Goal: Task Accomplishment & Management: Complete application form

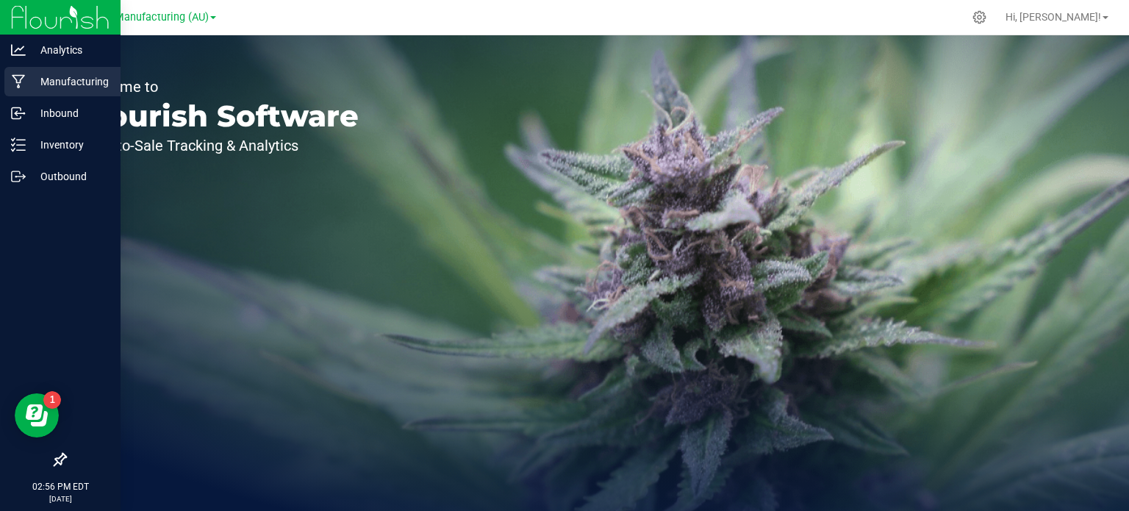
click at [42, 77] on p "Manufacturing" at bounding box center [70, 82] width 88 height 18
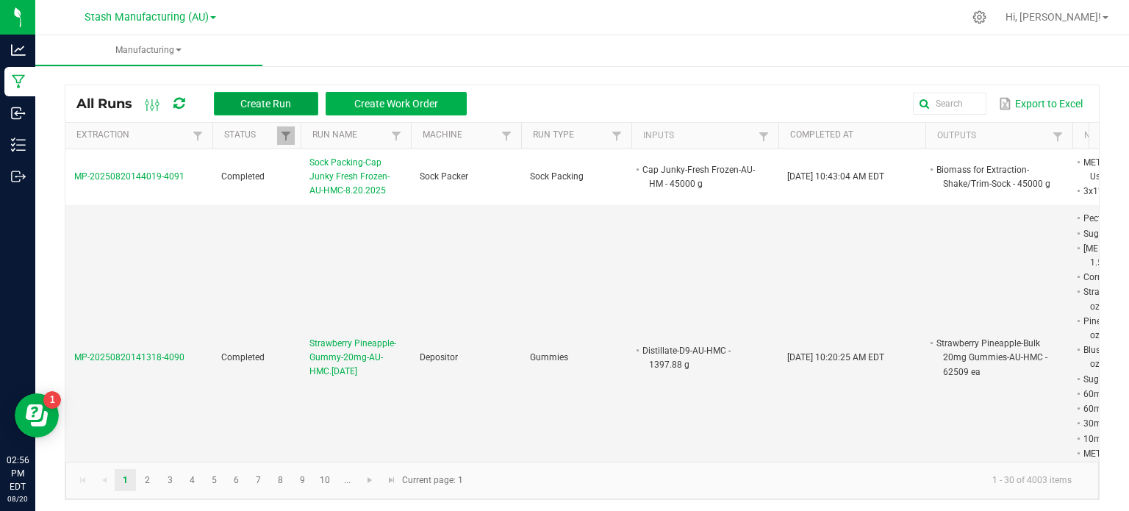
click at [268, 105] on span "Create Run" at bounding box center [265, 104] width 51 height 12
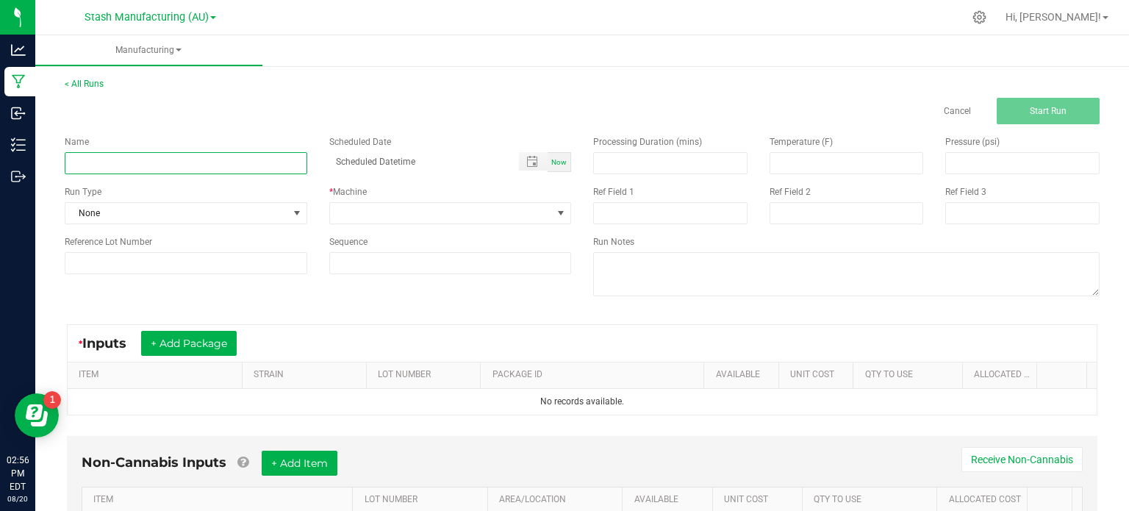
click at [270, 166] on input at bounding box center [186, 163] width 242 height 22
type input "C"
type input "Sock Packing-Cap Junky Fresh Frozen-AU-HMC-8.20.2025"
click at [294, 194] on div "Run Type" at bounding box center [186, 191] width 242 height 13
click at [294, 216] on span at bounding box center [297, 213] width 12 height 12
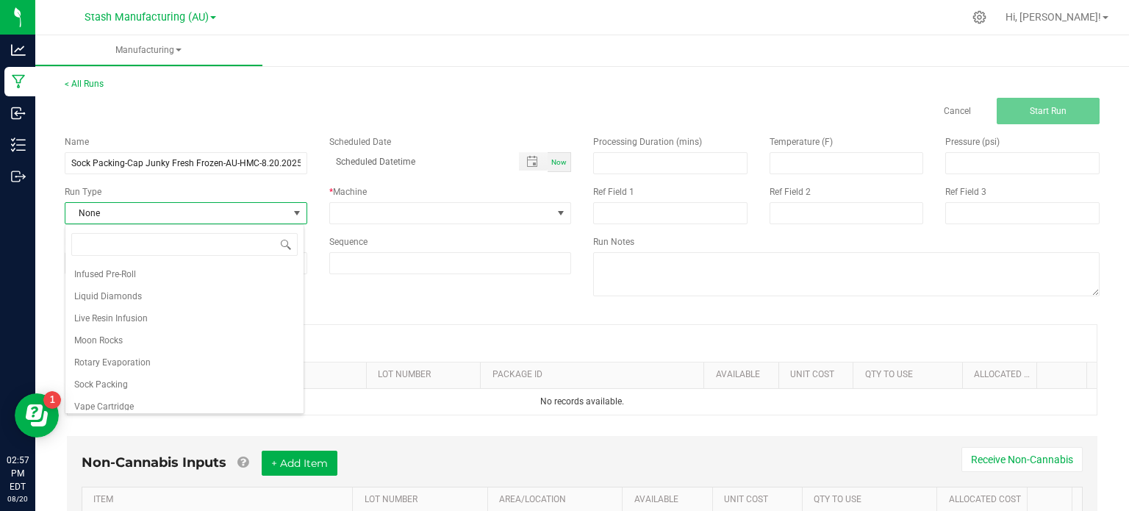
scroll to position [227, 0]
click at [239, 367] on li "Sock Packing" at bounding box center [184, 378] width 238 height 22
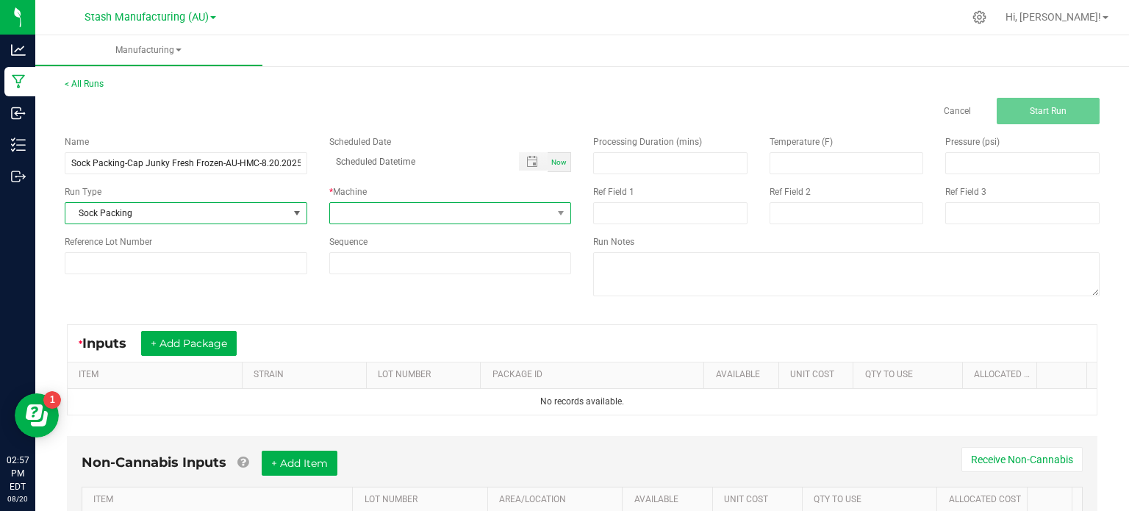
click at [420, 208] on span at bounding box center [441, 213] width 223 height 21
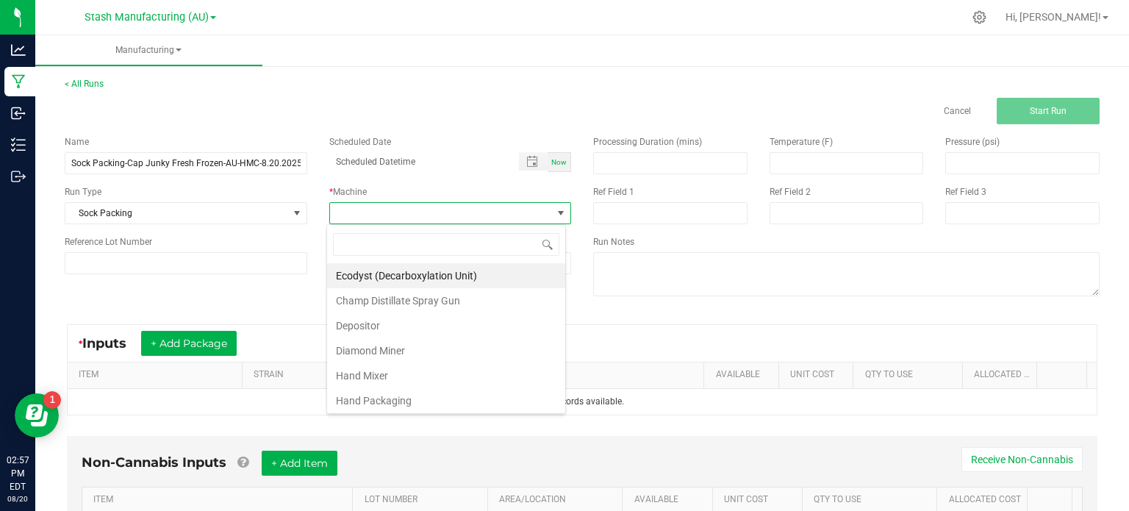
scroll to position [248, 0]
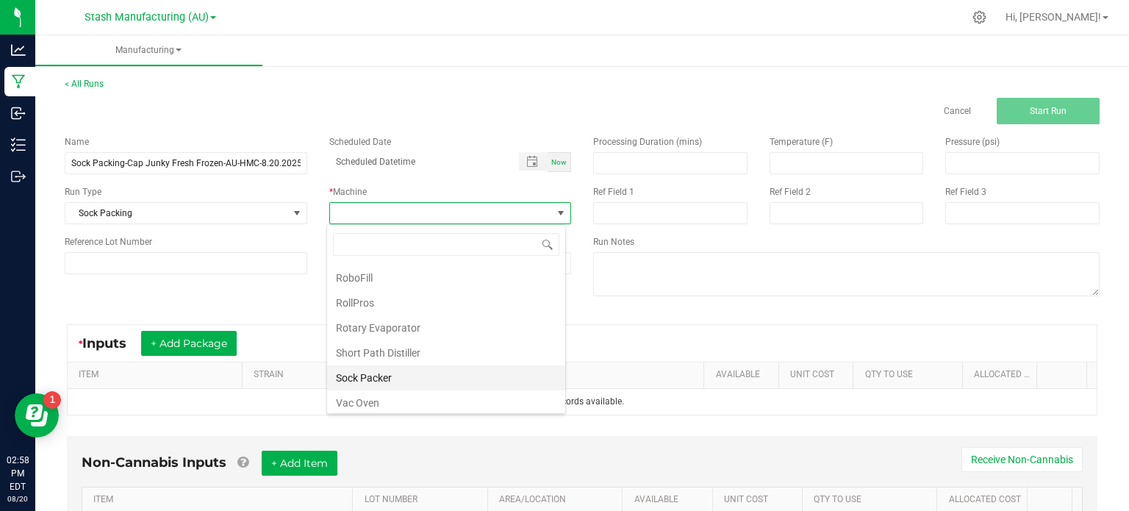
click at [500, 381] on li "Sock Packer" at bounding box center [446, 377] width 238 height 25
click at [180, 307] on div "Name Sock Packing-Cap Junky Fresh Frozen-AU-HMC-8.20.2025 Scheduled Date Now Ru…" at bounding box center [582, 217] width 1057 height 187
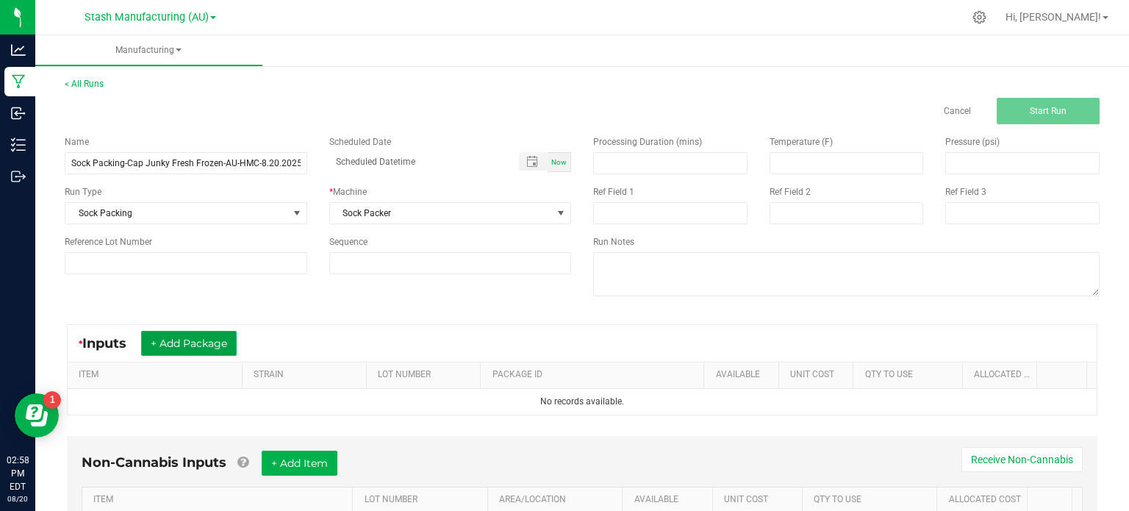
click at [180, 339] on button "+ Add Package" at bounding box center [189, 343] width 96 height 25
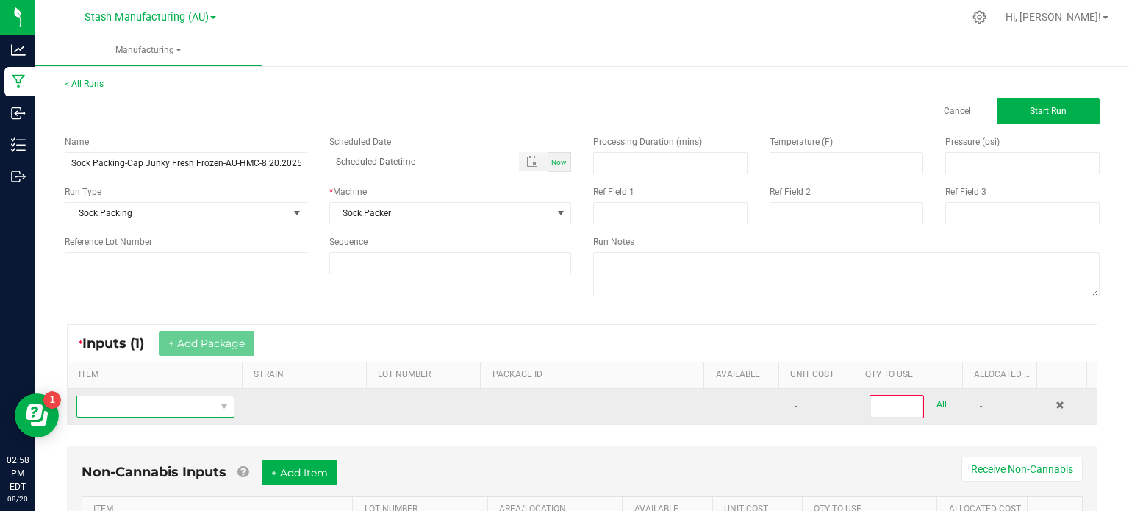
click at [176, 406] on span "NO DATA FOUND" at bounding box center [146, 406] width 138 height 21
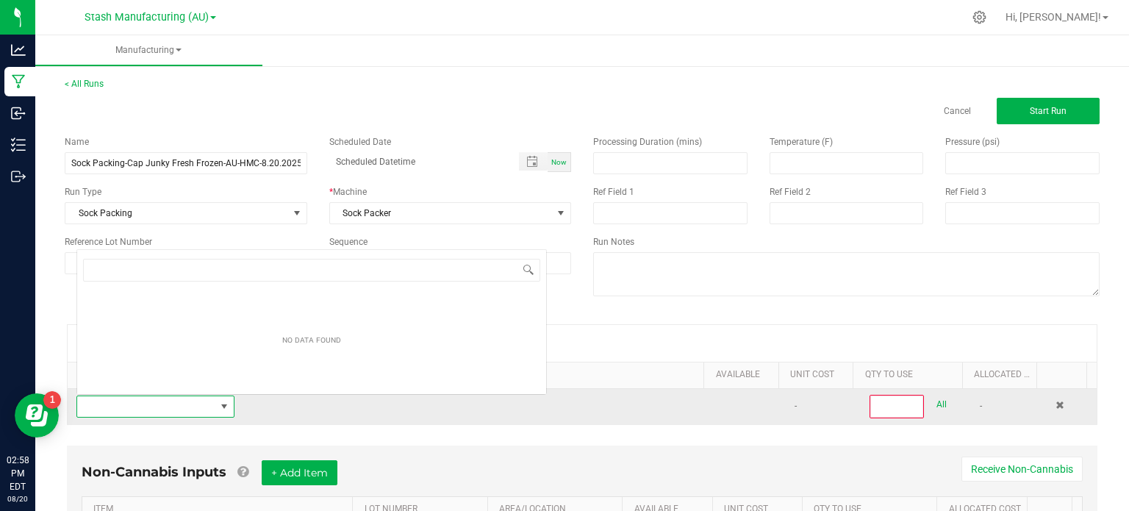
scroll to position [21, 152]
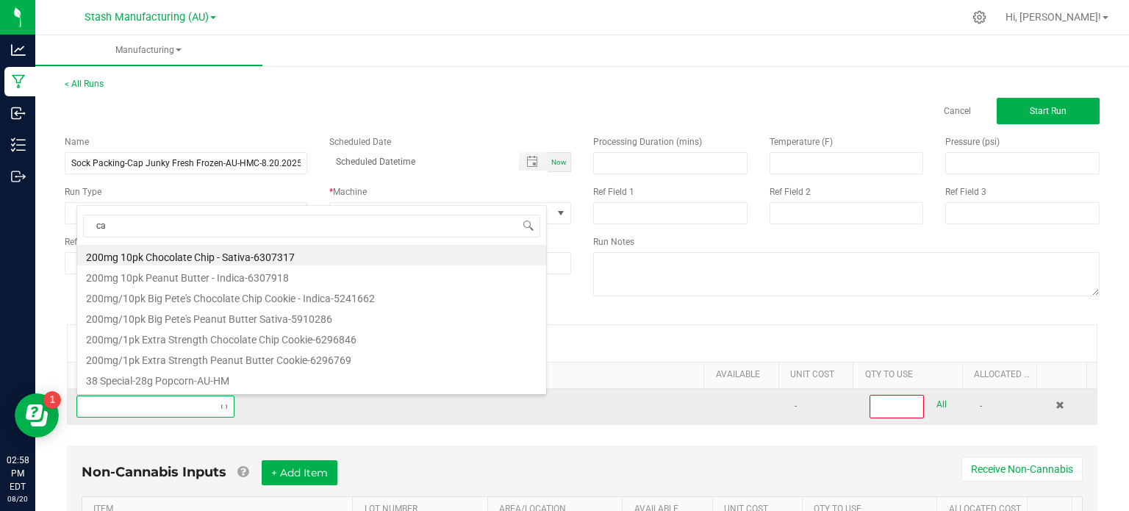
type input "cap"
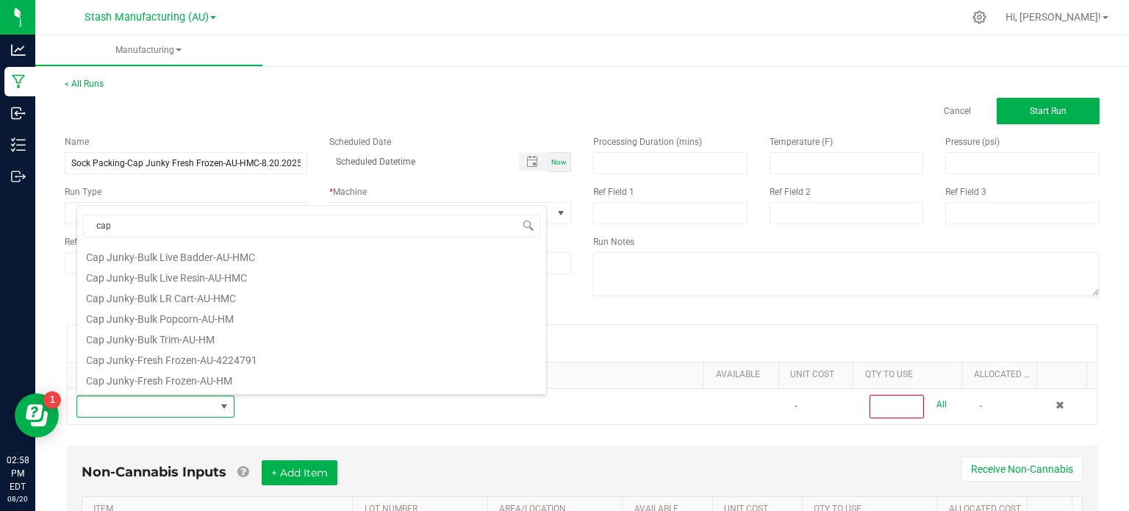
scroll to position [450, 0]
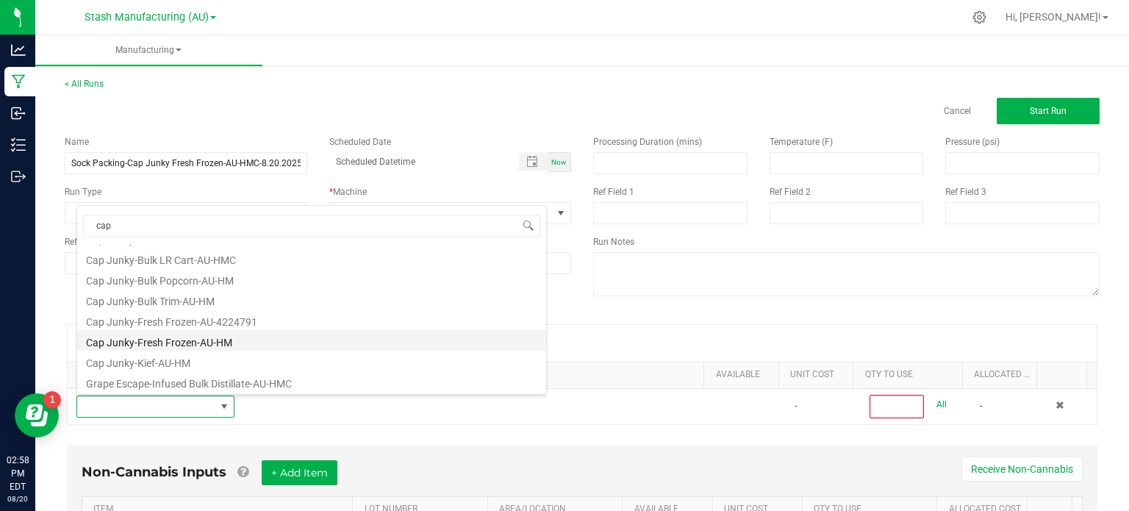
click at [423, 337] on li "Cap Junky-Fresh Frozen-AU-HM" at bounding box center [311, 340] width 469 height 21
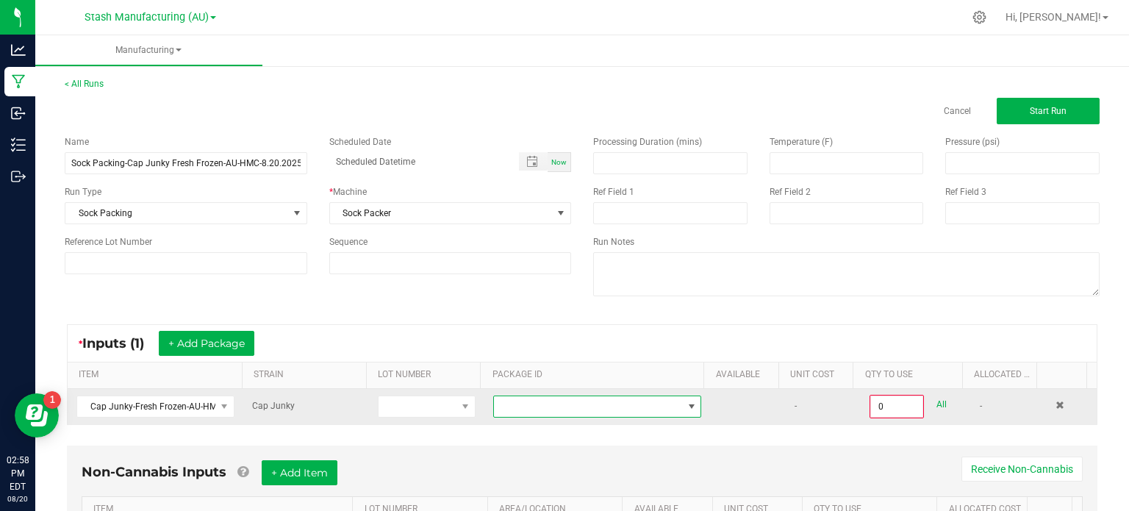
click at [583, 411] on span at bounding box center [588, 406] width 188 height 21
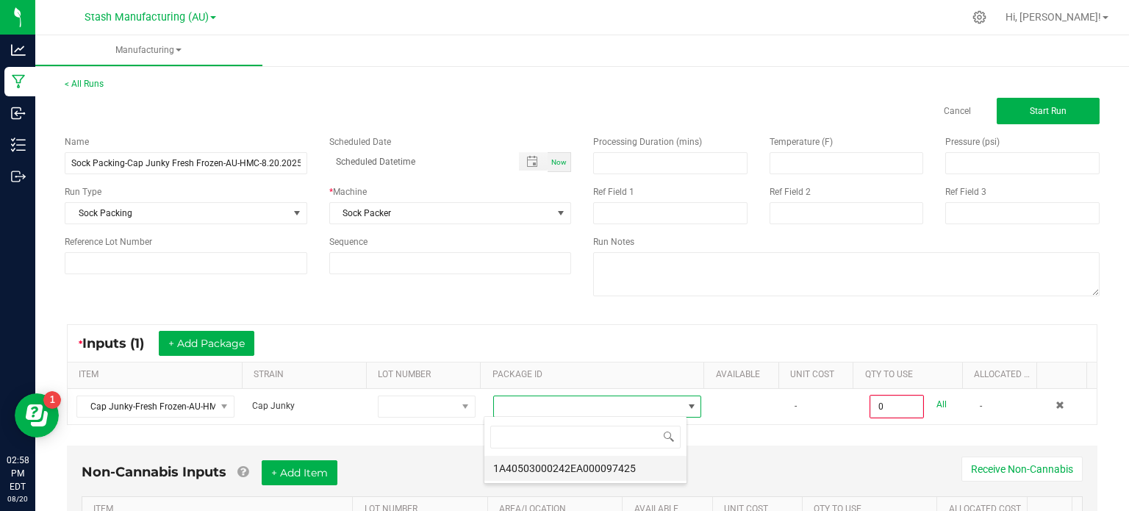
click at [602, 470] on li "1A40503000242EA000097425" at bounding box center [585, 468] width 202 height 25
click at [797, 457] on div "Non-Cannabis Inputs + Add Item Receive Non-Cannabis ITEM LOT NUMBER AREA/LOCATI…" at bounding box center [582, 504] width 1030 height 119
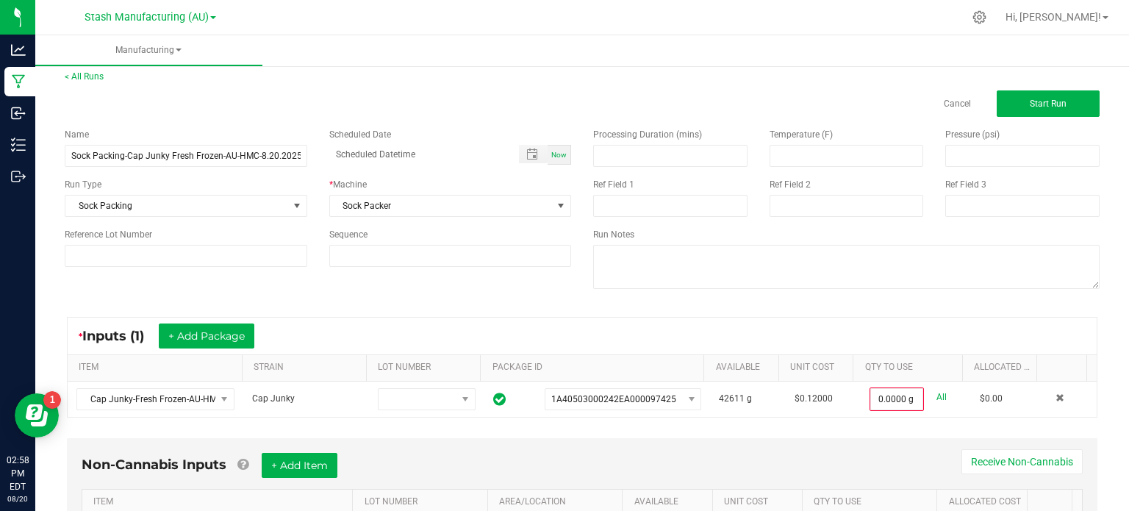
scroll to position [0, 0]
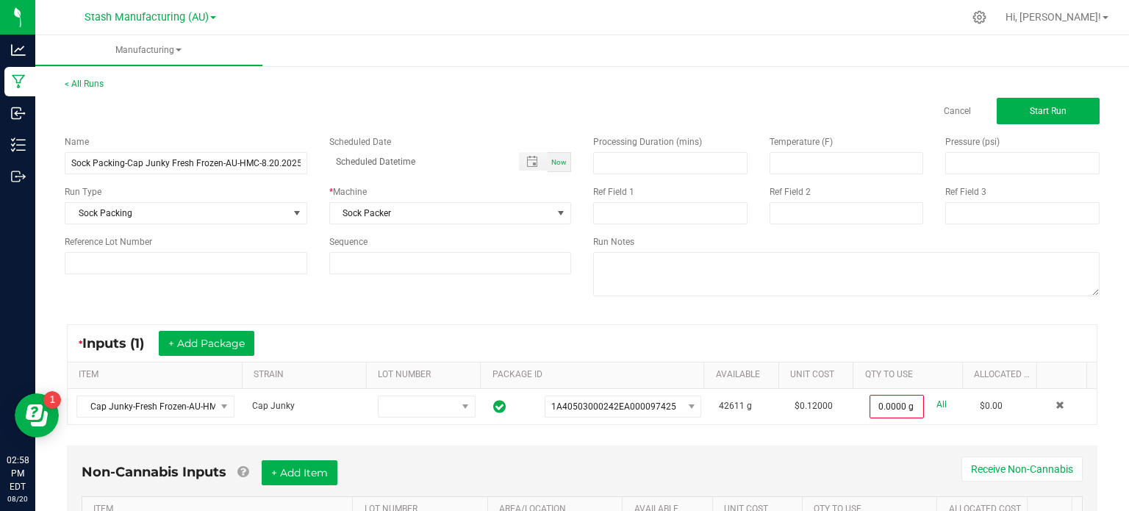
click at [867, 452] on div "Non-Cannabis Inputs + Add Item Receive Non-Cannabis ITEM LOT NUMBER AREA/LOCATI…" at bounding box center [582, 504] width 1030 height 119
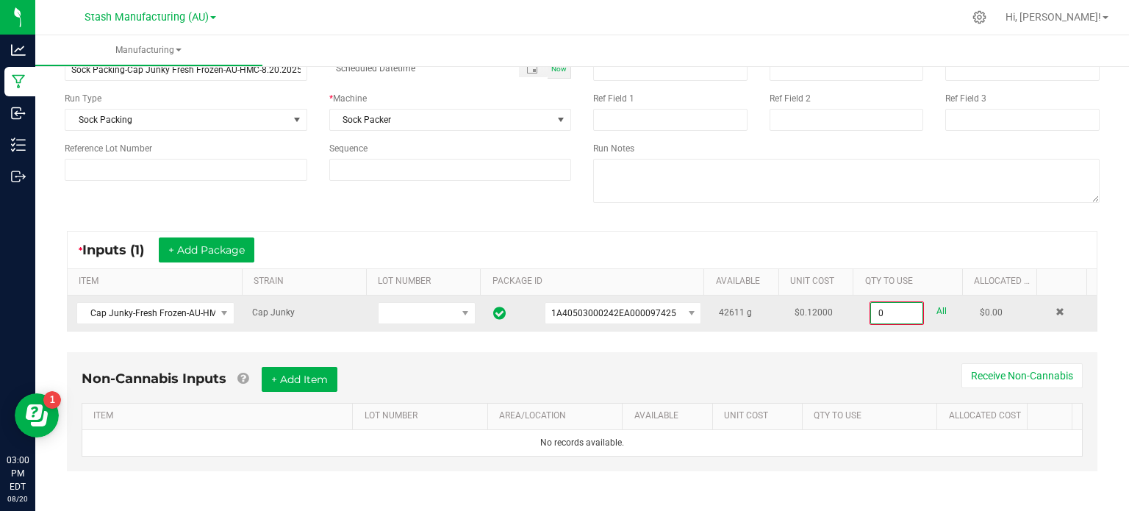
click at [874, 320] on input "0" at bounding box center [896, 313] width 51 height 21
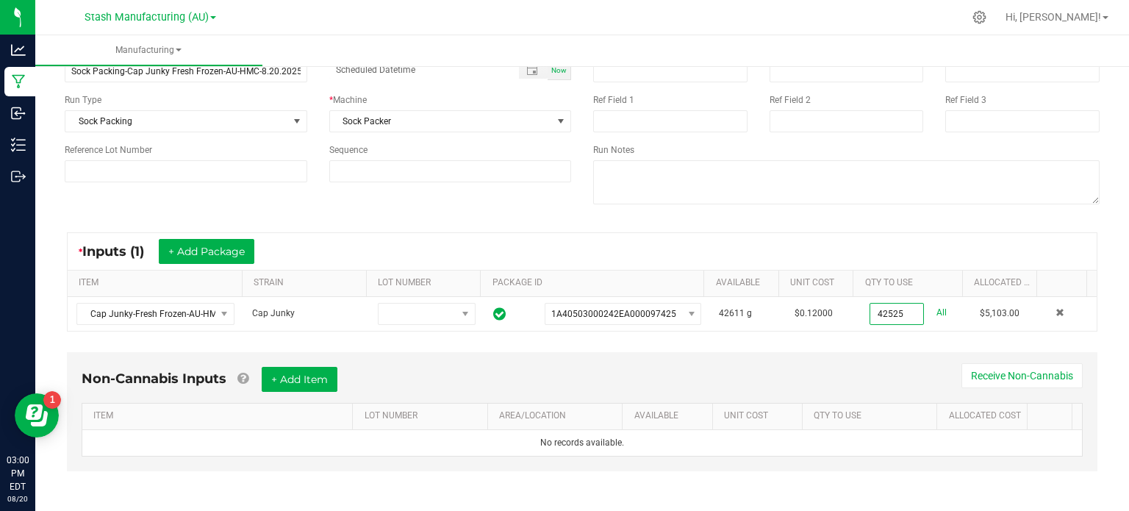
type input "42525.0000 g"
click at [879, 345] on div "Non-Cannabis Inputs + Add Item Receive Non-Cannabis ITEM LOT NUMBER AREA/LOCATI…" at bounding box center [582, 422] width 1057 height 154
click at [292, 387] on button "+ Add Item" at bounding box center [300, 379] width 76 height 25
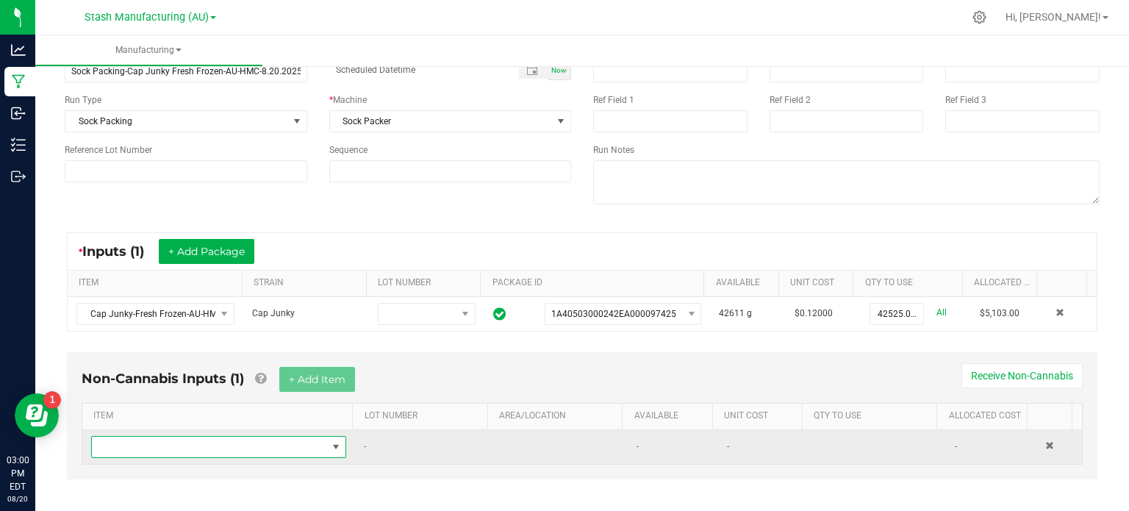
click at [274, 437] on span "NO DATA FOUND" at bounding box center [209, 446] width 235 height 21
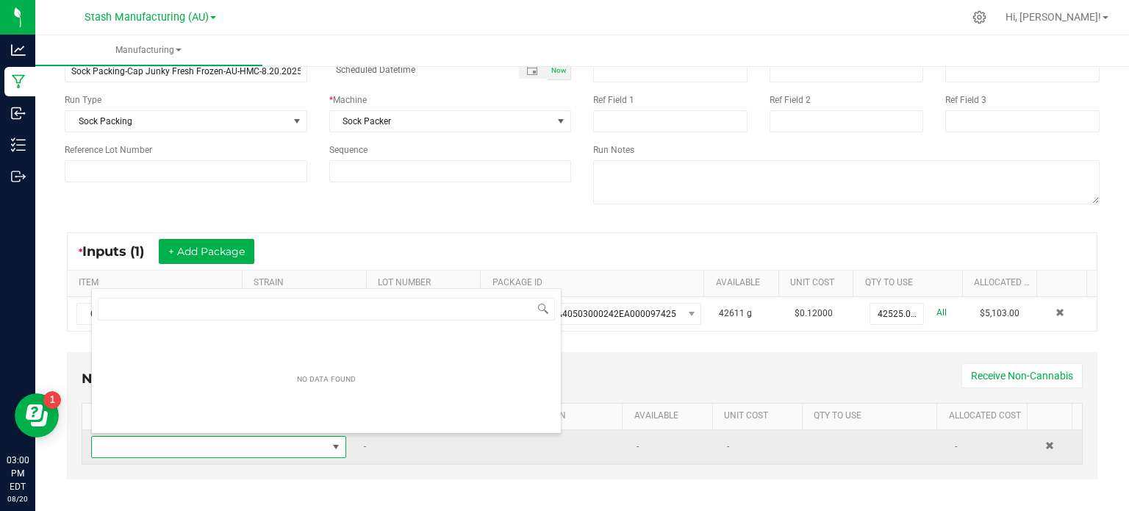
scroll to position [21, 245]
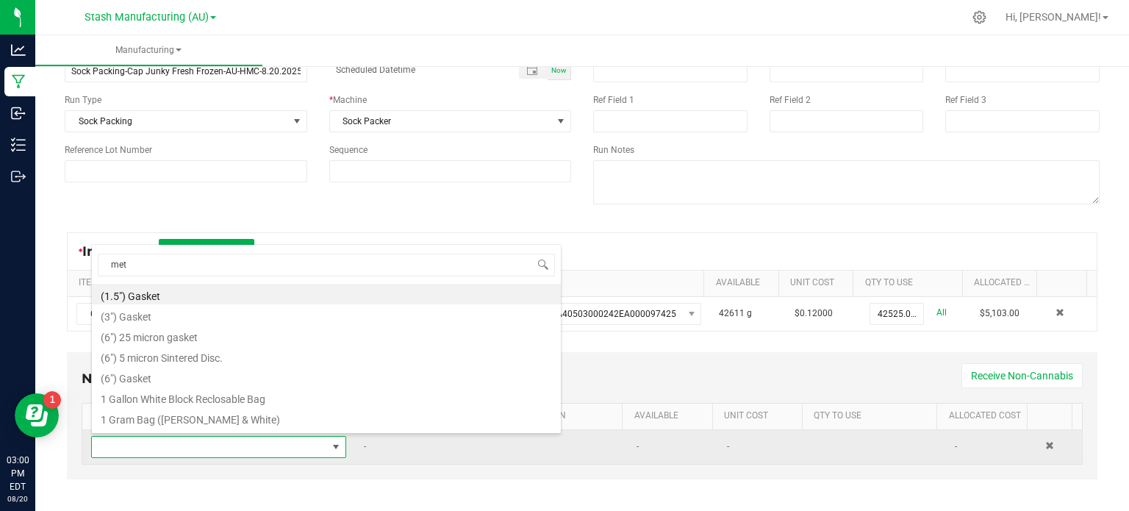
type input "met"
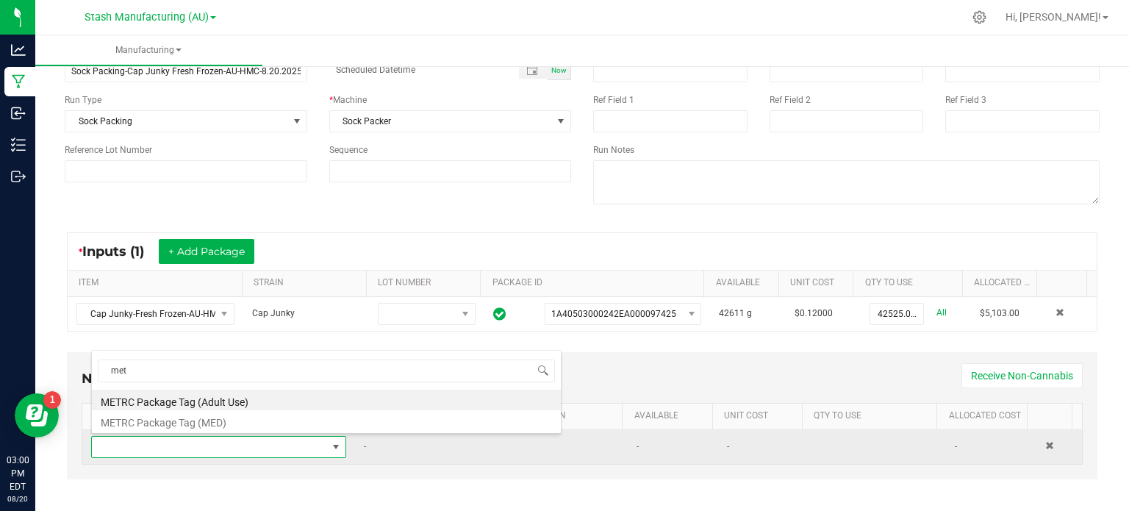
click at [274, 437] on span at bounding box center [209, 446] width 235 height 21
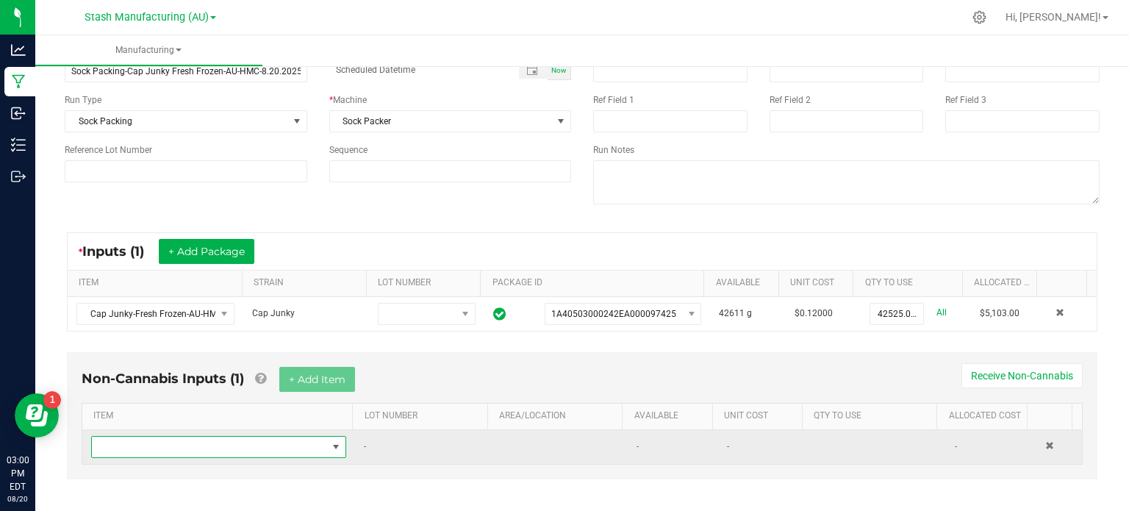
click at [276, 439] on span "NO DATA FOUND" at bounding box center [209, 446] width 235 height 21
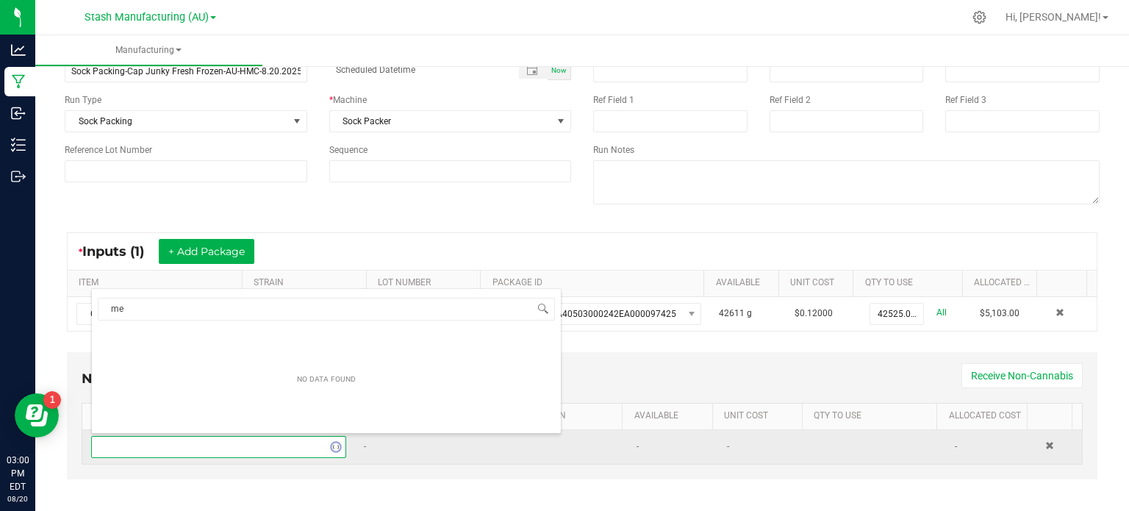
type input "met"
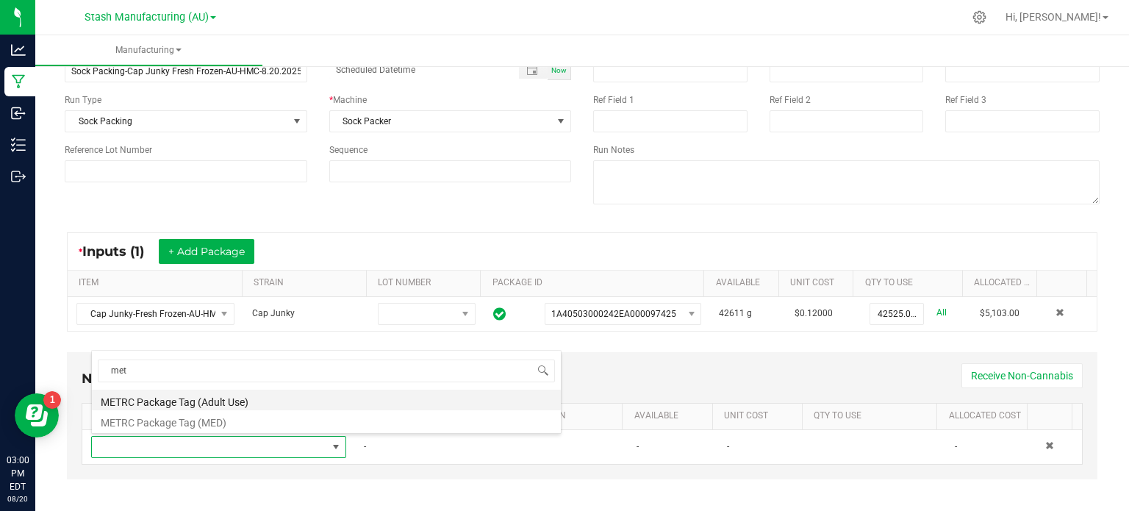
click at [265, 402] on li "METRC Package Tag (Adult Use)" at bounding box center [326, 399] width 469 height 21
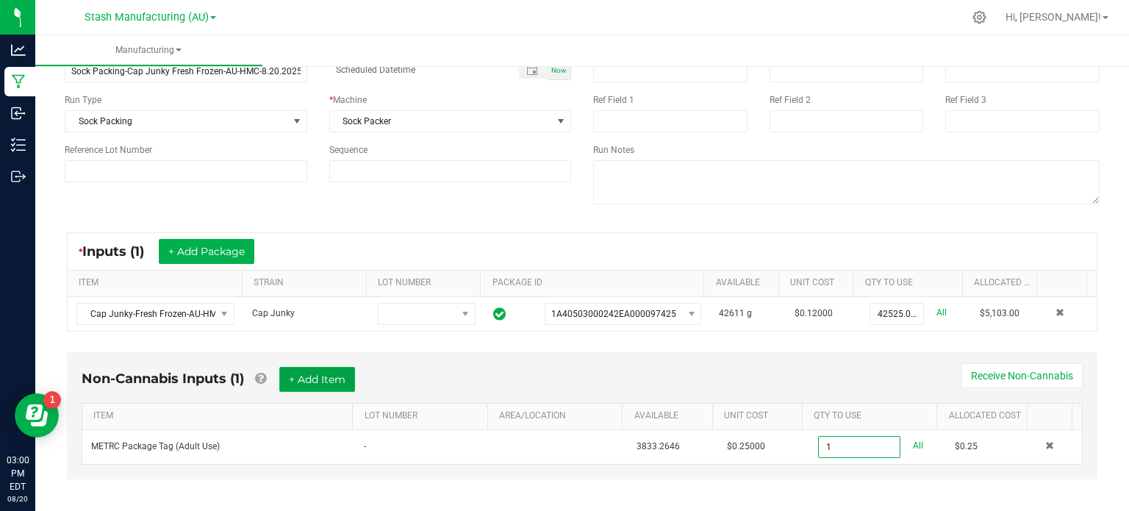
type input "1 ea"
click at [290, 378] on button "+ Add Item" at bounding box center [317, 379] width 76 height 25
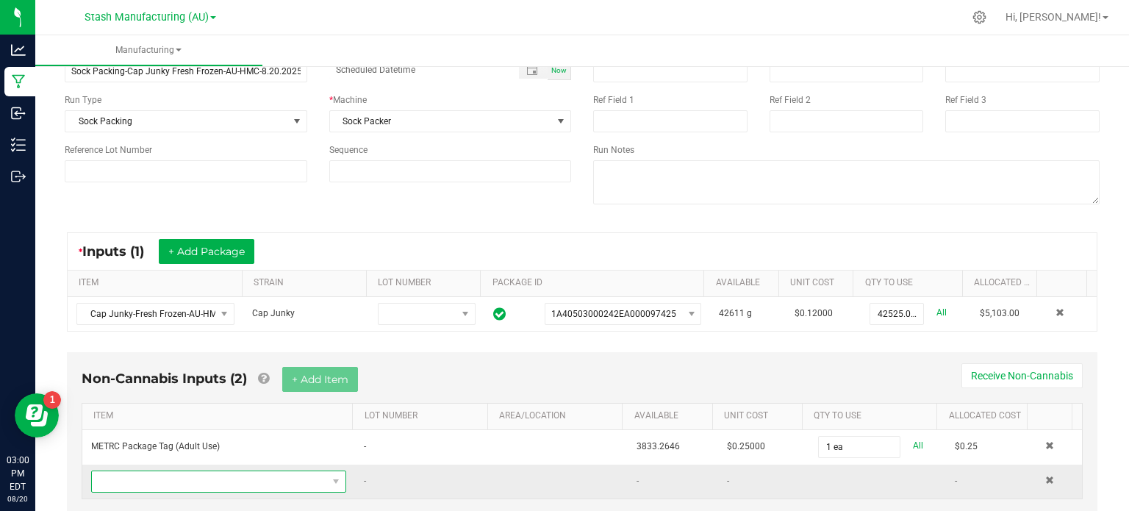
click at [284, 481] on span "NO DATA FOUND" at bounding box center [209, 481] width 235 height 21
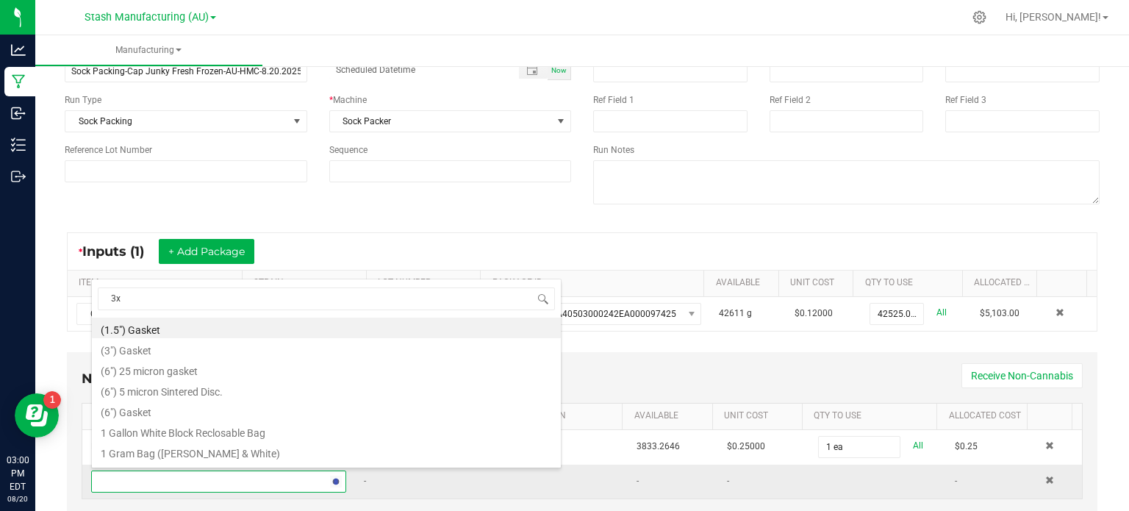
type input "3x1"
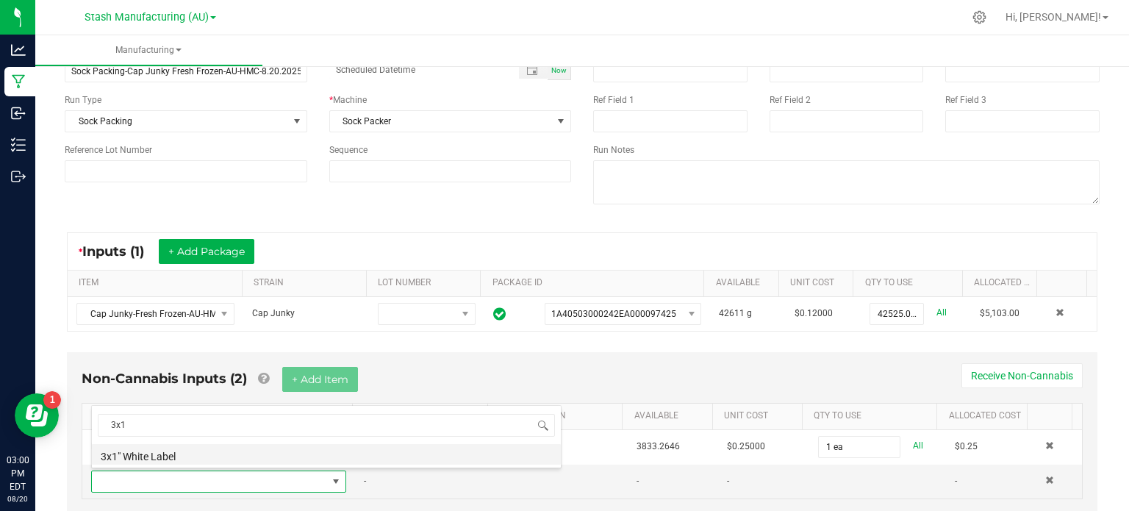
click at [292, 455] on li "3x1" White Label" at bounding box center [326, 454] width 469 height 21
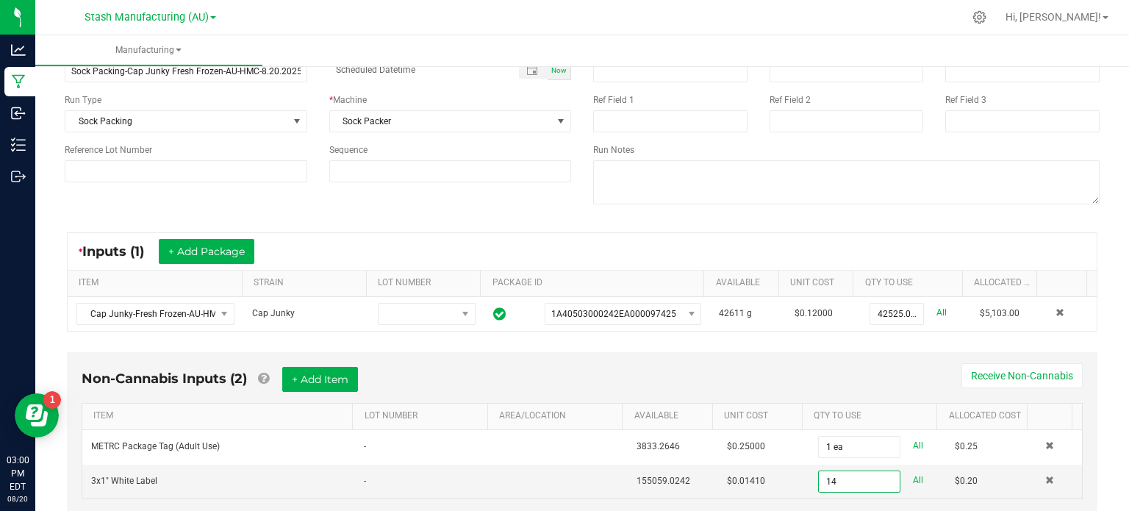
type input "14 ea"
click at [1109, 327] on div "< All Runs Cancel Start Run Name Sock Packing-Cap Junky Fresh Frozen-AU-HMC-8.2…" at bounding box center [581, 264] width 1093 height 586
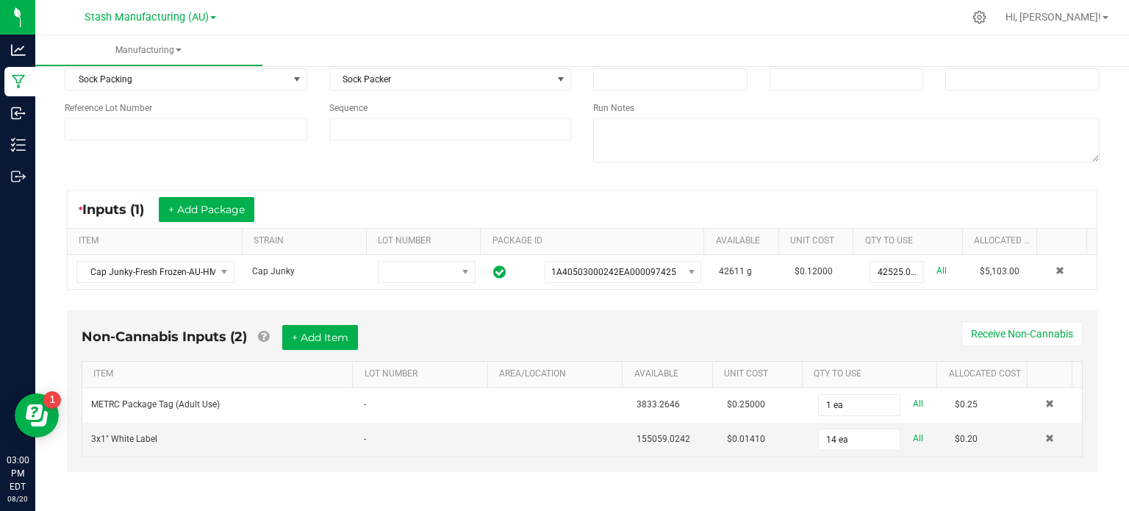
scroll to position [0, 0]
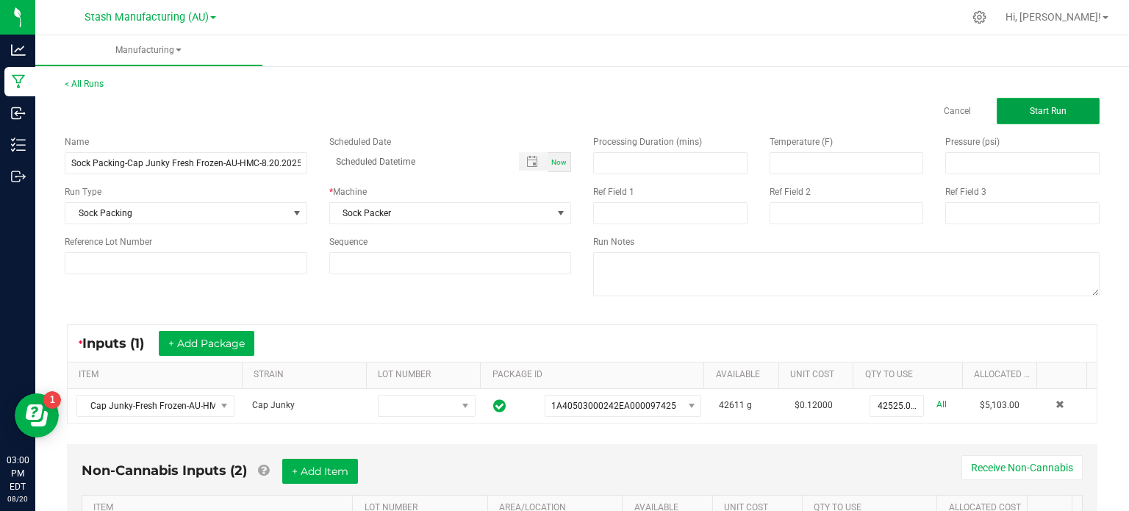
click at [1044, 106] on span "Start Run" at bounding box center [1047, 111] width 37 height 10
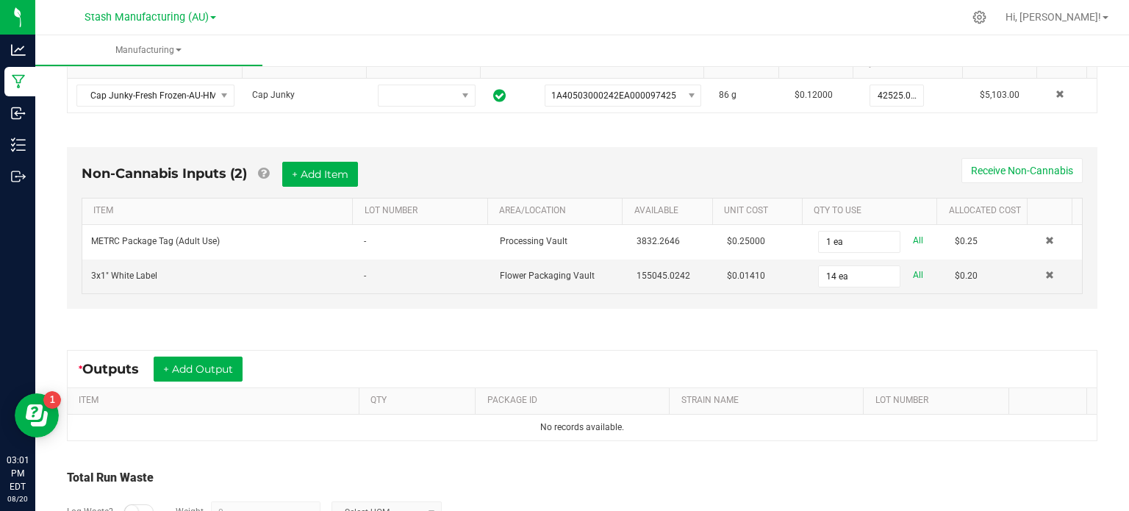
scroll to position [422, 0]
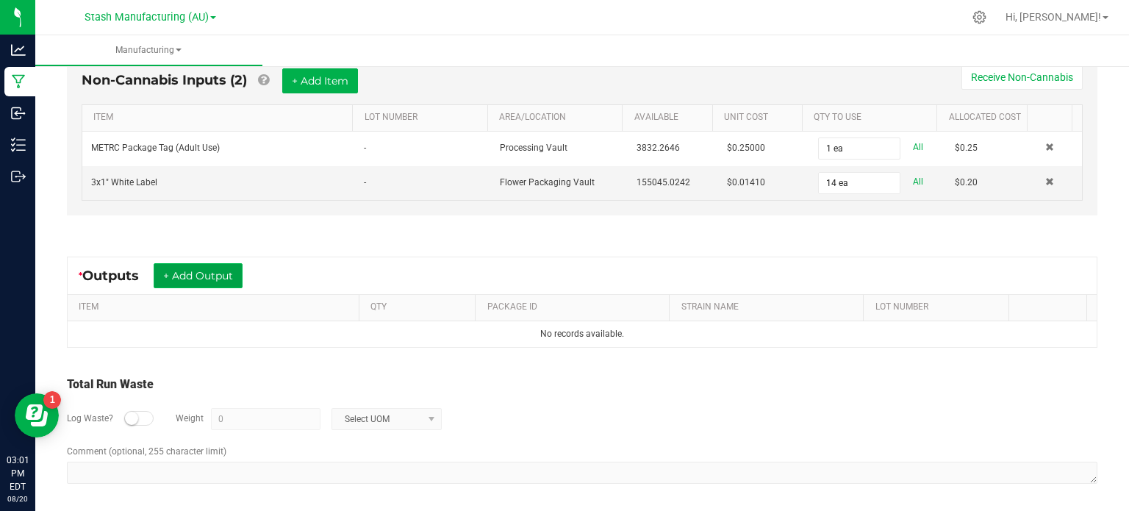
click at [215, 274] on button "+ Add Output" at bounding box center [198, 275] width 89 height 25
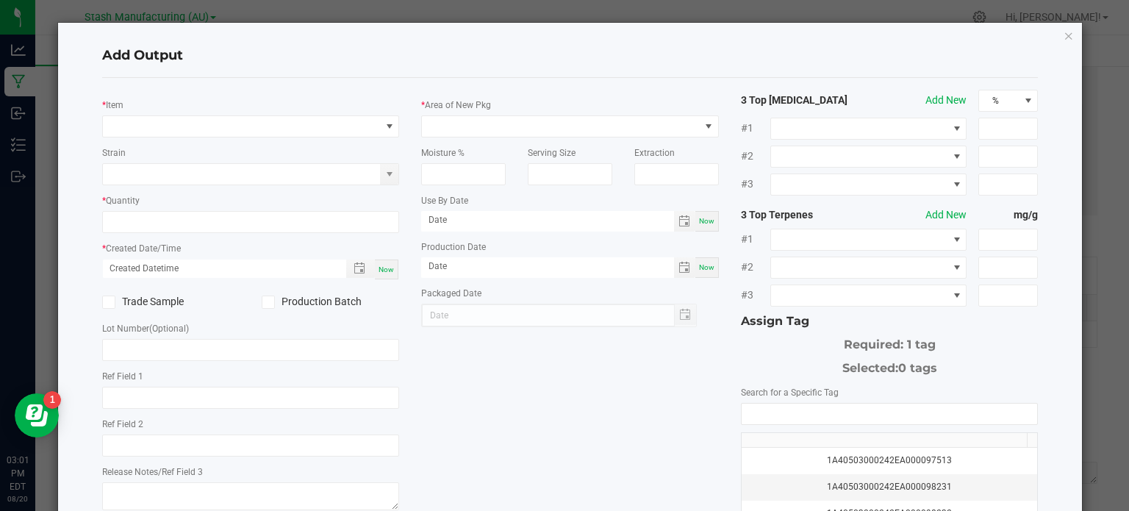
click at [174, 90] on div "* Item Strain * Quantity * Created Date/Time Now Trade Sample Production Batch …" at bounding box center [251, 302] width 320 height 425
click at [195, 93] on div "* Item Strain * Quantity * Created Date/Time Now Trade Sample Production Batch …" at bounding box center [251, 302] width 320 height 425
click at [198, 123] on span "NO DATA FOUND" at bounding box center [242, 126] width 278 height 21
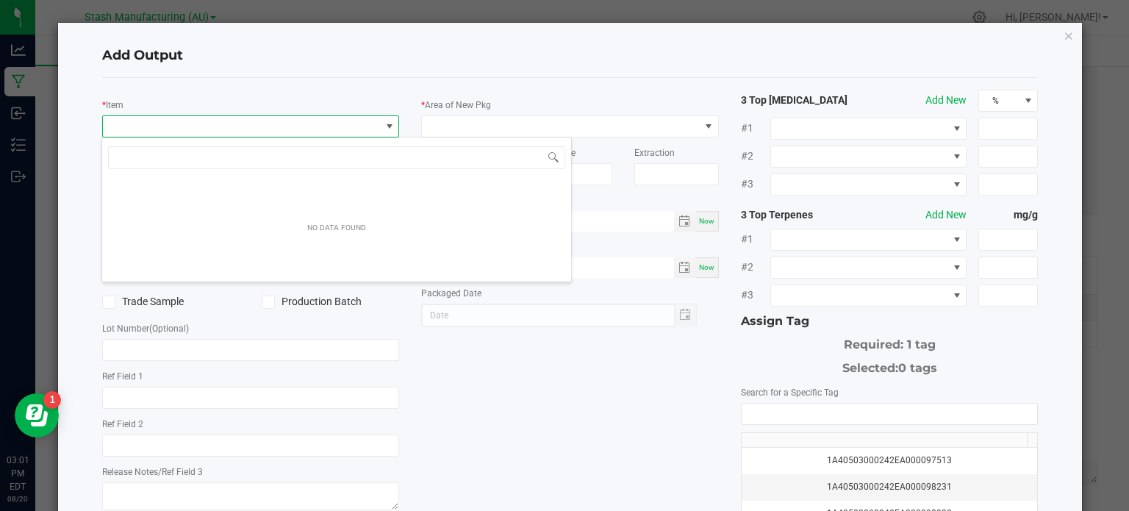
scroll to position [21, 294]
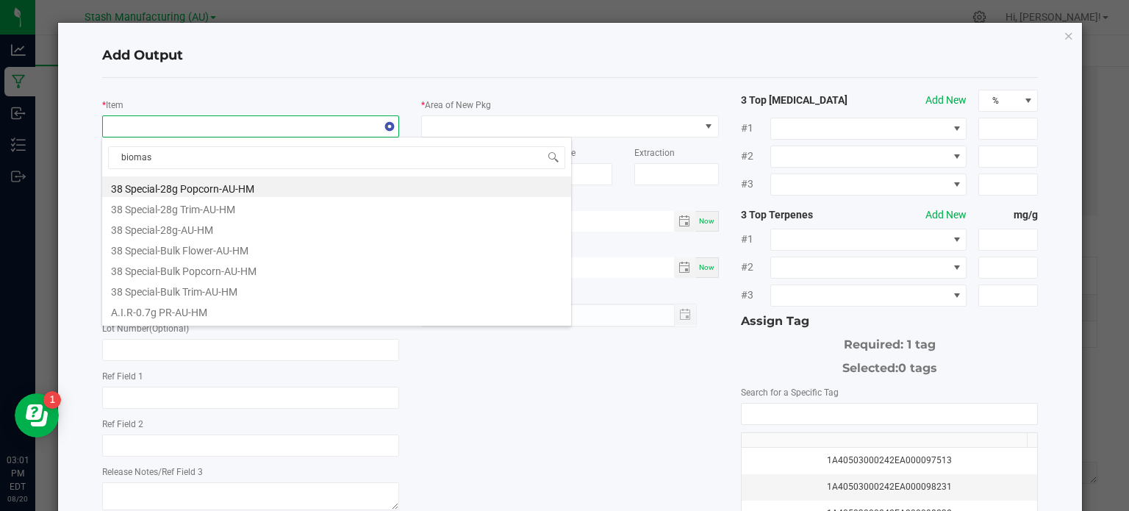
type input "biomass"
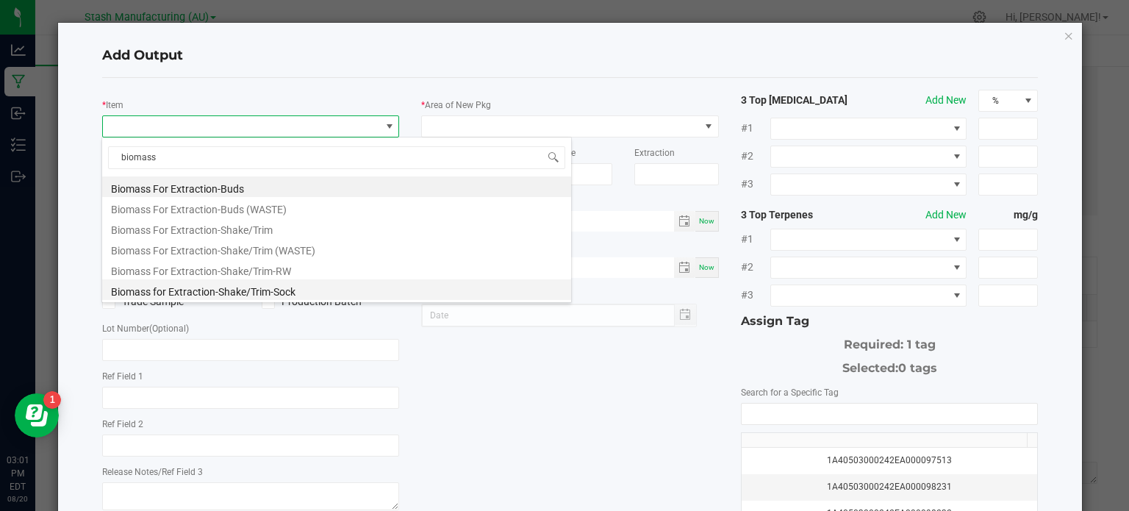
click at [206, 293] on li "Biomass for Extraction-Shake/Trim-Sock" at bounding box center [336, 289] width 469 height 21
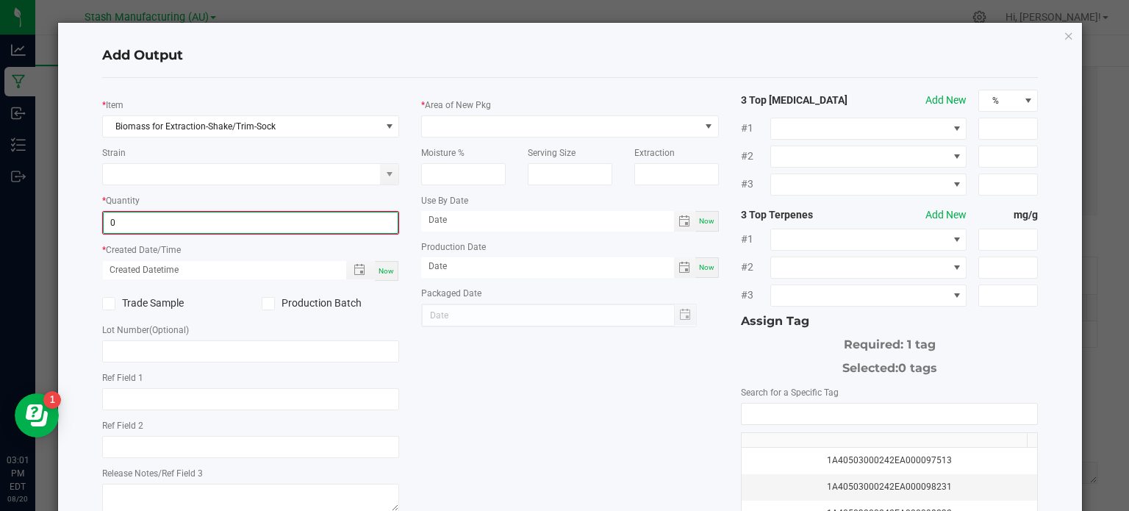
click at [203, 212] on input "0" at bounding box center [251, 222] width 295 height 21
type input "42525.0000 g"
click at [321, 78] on div "* Item Biomass for Extraction-Shake/Trim-Sock Strain * Quantity 42525.0000 g * …" at bounding box center [570, 353] width 936 height 550
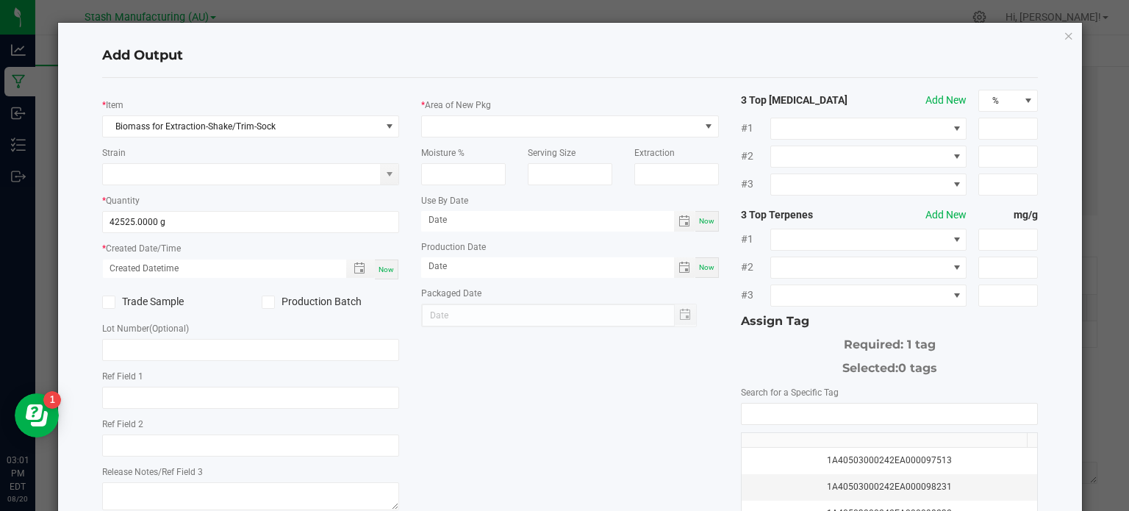
click at [381, 246] on div "* Created Date/Time Now" at bounding box center [251, 260] width 298 height 40
click at [390, 275] on div "Now" at bounding box center [387, 269] width 24 height 20
type input "[DATE] 3:01 PM"
type input "[DATE]"
click at [276, 345] on input "text" at bounding box center [251, 350] width 298 height 22
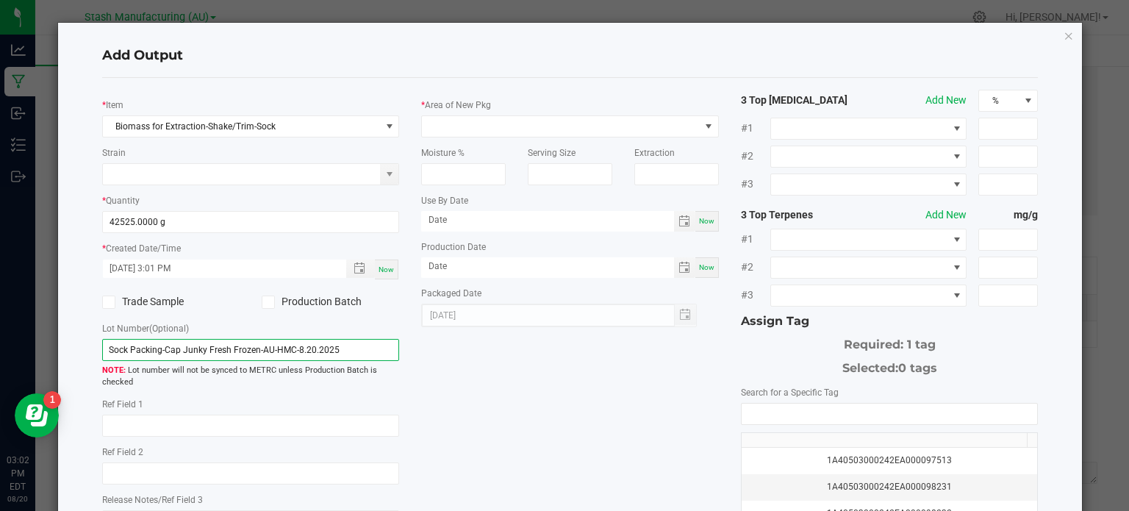
type input "Sock Packing-Cap Junky Fresh Frozen-AU-HMC-8.20.2025"
click at [564, 370] on div "* Item Biomass for Extraction-Shake/Trim-Sock Strain * Quantity 42525.0000 g * …" at bounding box center [570, 353] width 958 height 527
click at [533, 93] on div "* Area of New Pkg Moisture % Serving Size Extraction Use By Date Now Production…" at bounding box center [570, 208] width 320 height 237
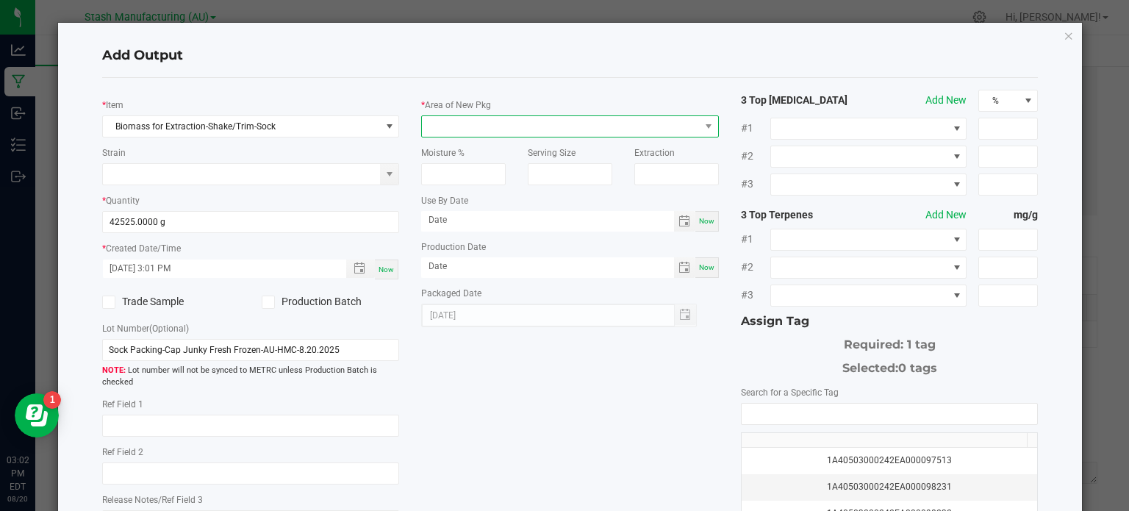
click at [555, 129] on span at bounding box center [561, 126] width 278 height 21
click at [616, 37] on div "Add Output" at bounding box center [570, 56] width 936 height 43
click at [594, 123] on span at bounding box center [561, 126] width 278 height 21
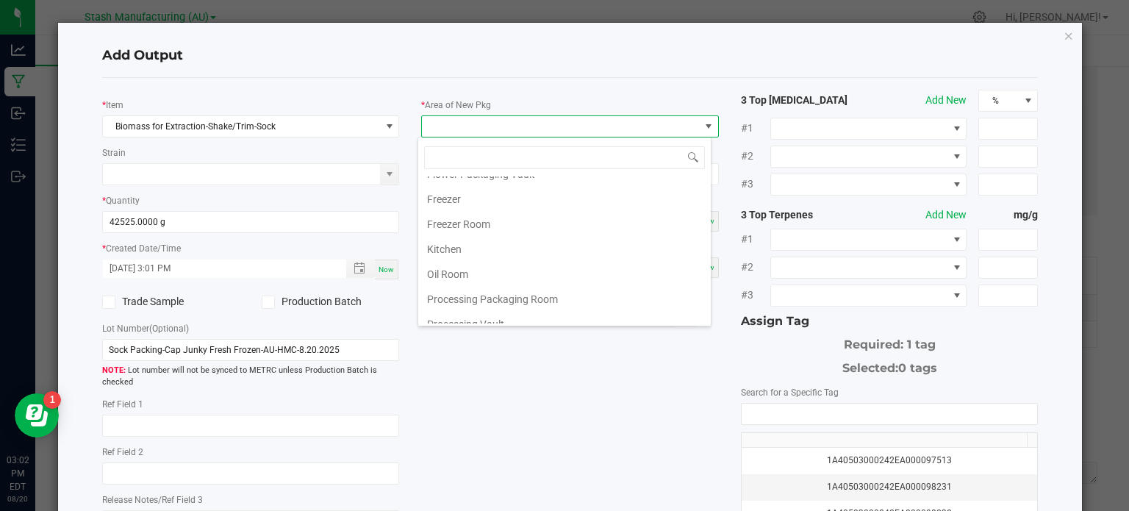
scroll to position [136, 0]
click at [654, 216] on li "Freezer Room" at bounding box center [564, 227] width 292 height 25
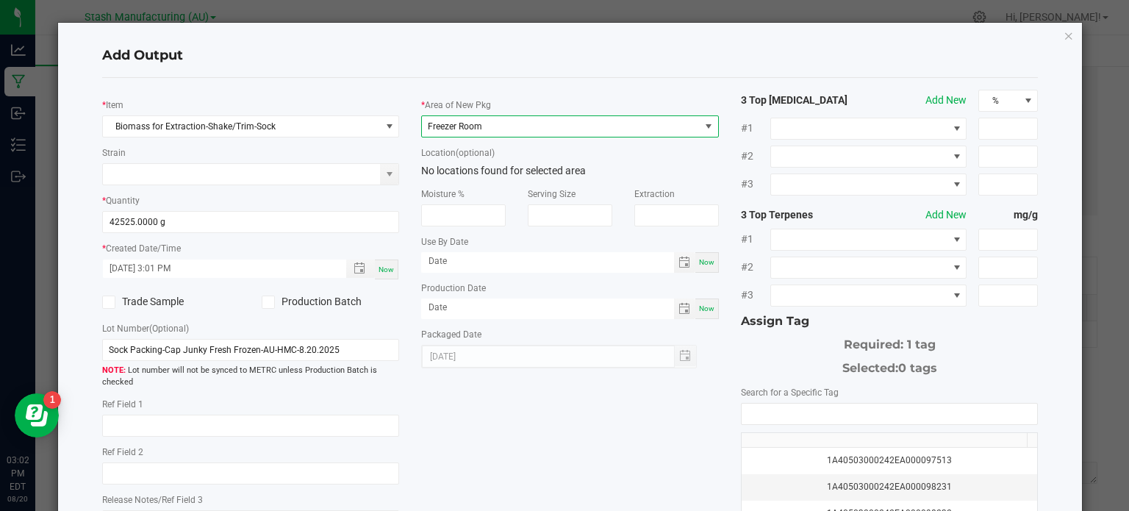
click at [535, 405] on div "* Item Biomass for Extraction-Shake/Trim-Sock Strain * Quantity 42525.0000 g * …" at bounding box center [570, 353] width 958 height 527
click at [699, 312] on span "Now" at bounding box center [706, 308] width 15 height 8
type input "[DATE]"
click at [699, 262] on span "Now" at bounding box center [706, 262] width 15 height 8
type input "[DATE]"
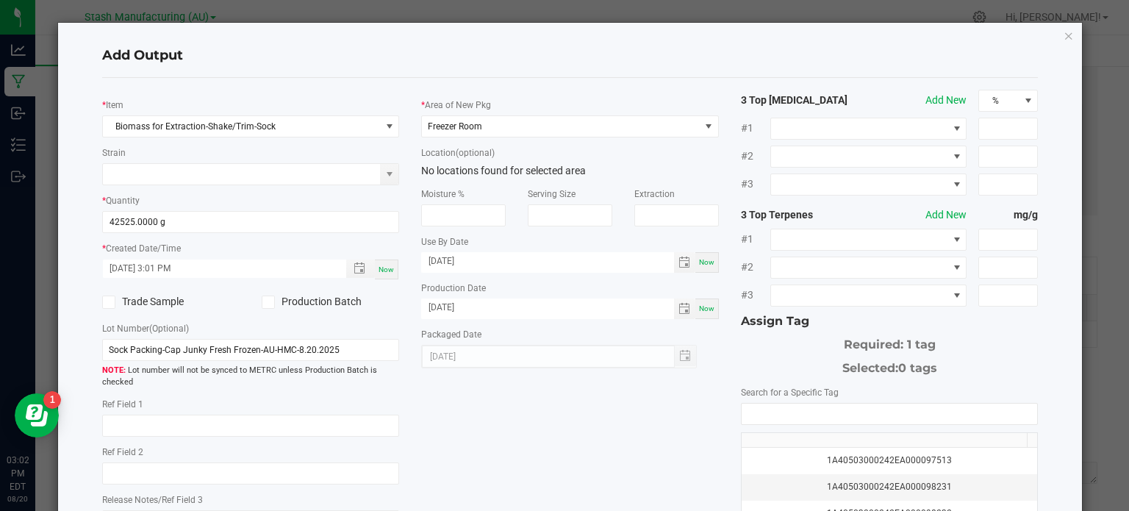
click at [600, 425] on div "* Item Biomass for Extraction-Shake/Trim-Sock Strain * Quantity 42525.0000 g * …" at bounding box center [570, 353] width 958 height 527
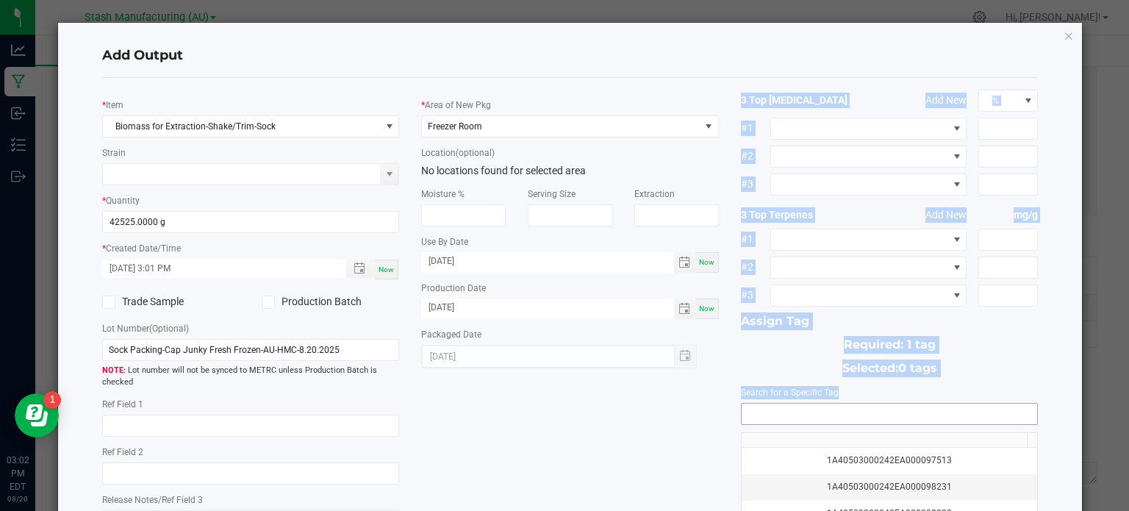
drag, startPoint x: 600, startPoint y: 425, endPoint x: 791, endPoint y: 413, distance: 192.1
click at [791, 413] on div "* Item Biomass for Extraction-Shake/Trim-Sock Strain * Quantity 42525.0000 g * …" at bounding box center [570, 353] width 958 height 527
click at [791, 413] on input "NO DATA FOUND" at bounding box center [889, 413] width 296 height 21
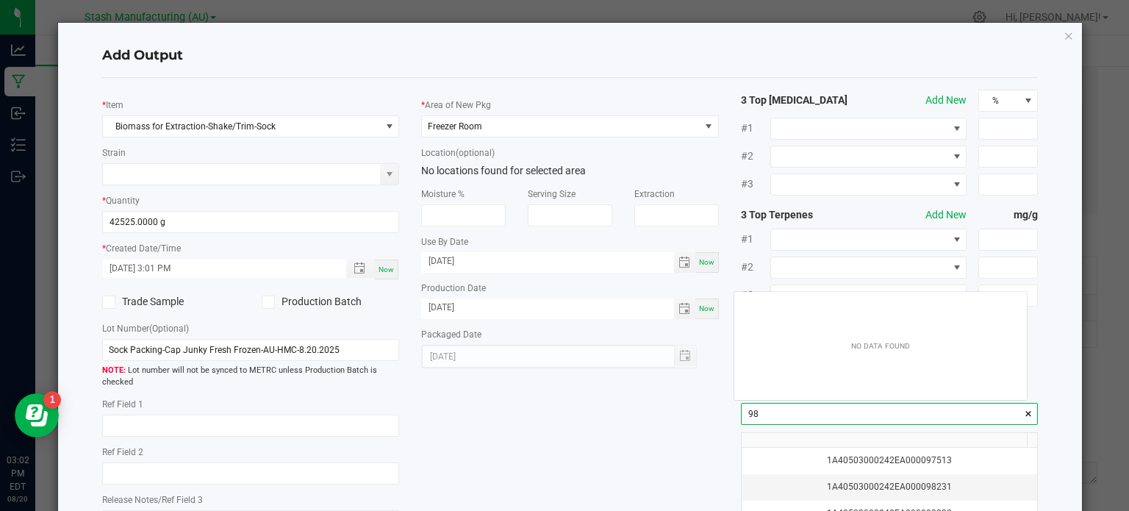
scroll to position [21, 293]
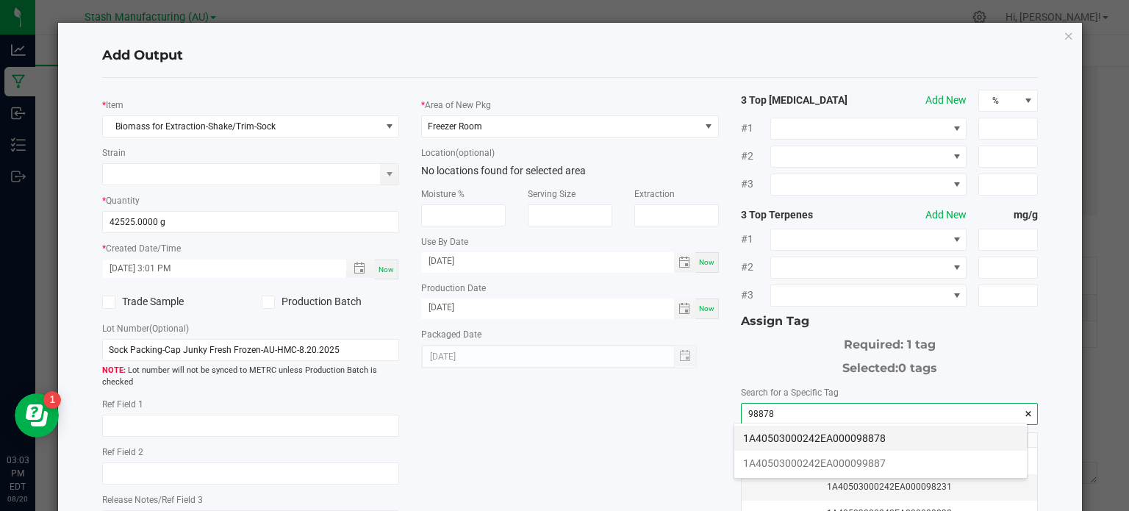
click at [805, 442] on li "1A40503000242EA000098878" at bounding box center [880, 437] width 292 height 25
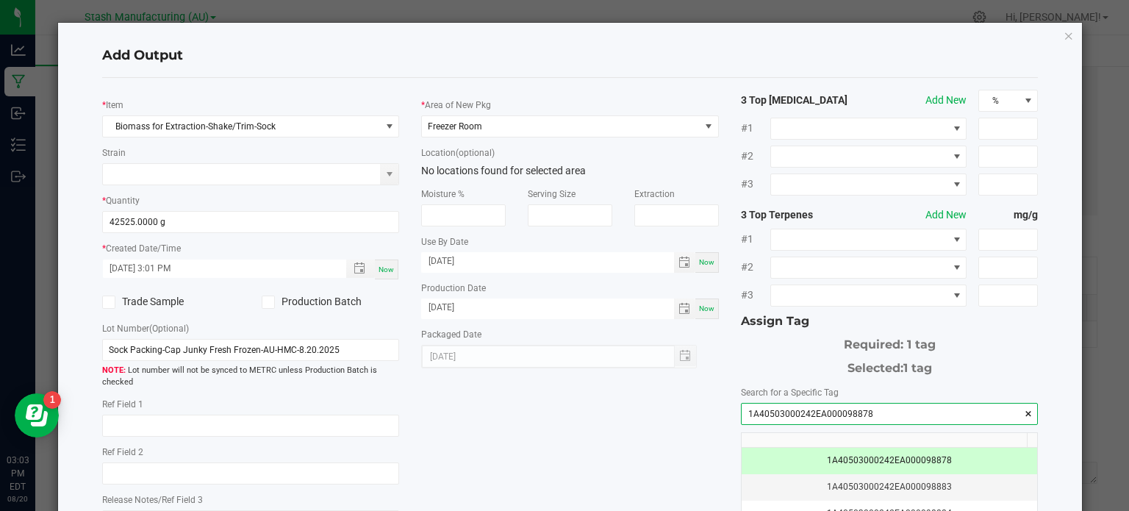
type input "1A40503000242EA000098878"
click at [670, 466] on div "* Item Biomass for Extraction-Shake/Trim-Sock Strain * Quantity 42525.0000 g * …" at bounding box center [570, 353] width 958 height 527
click at [481, 259] on input "[DATE]" at bounding box center [547, 261] width 253 height 18
type input "[DATE]"
click at [529, 396] on div "* Item Biomass for Extraction-Shake/Trim-Sock Strain * Quantity 42525.0000 g * …" at bounding box center [570, 353] width 958 height 527
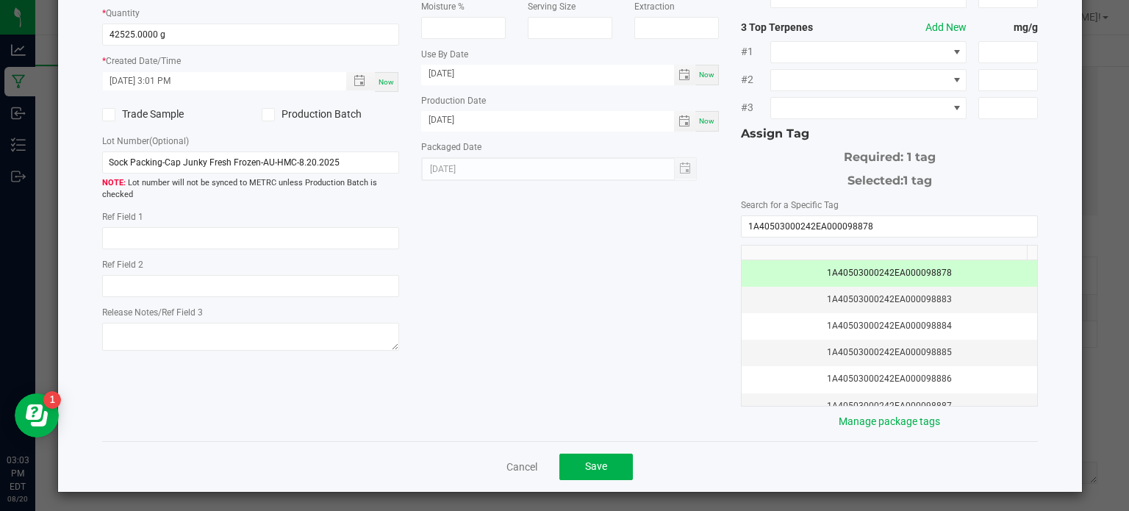
scroll to position [188, 0]
click at [614, 453] on button "Save" at bounding box center [595, 466] width 73 height 26
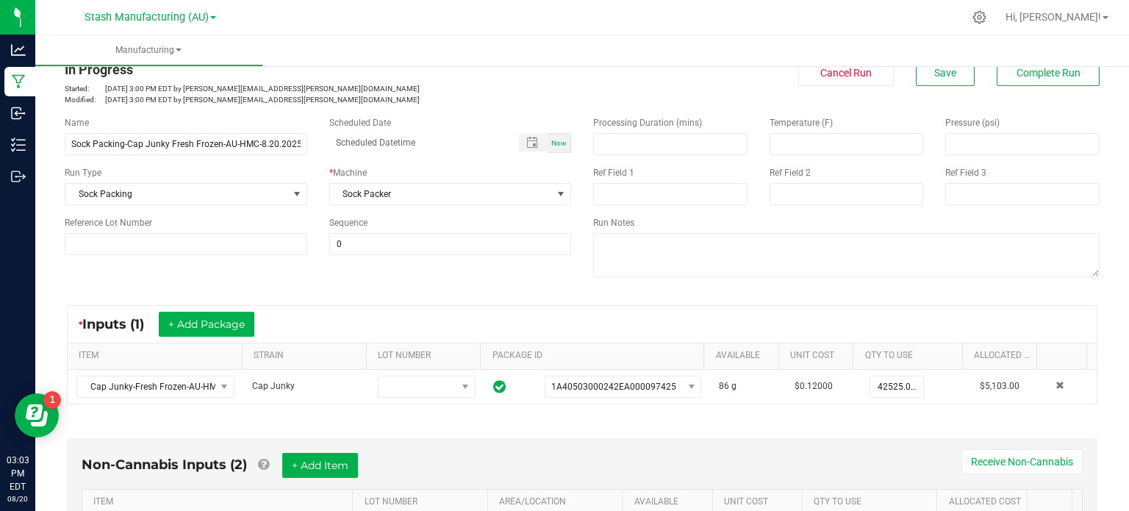
scroll to position [0, 0]
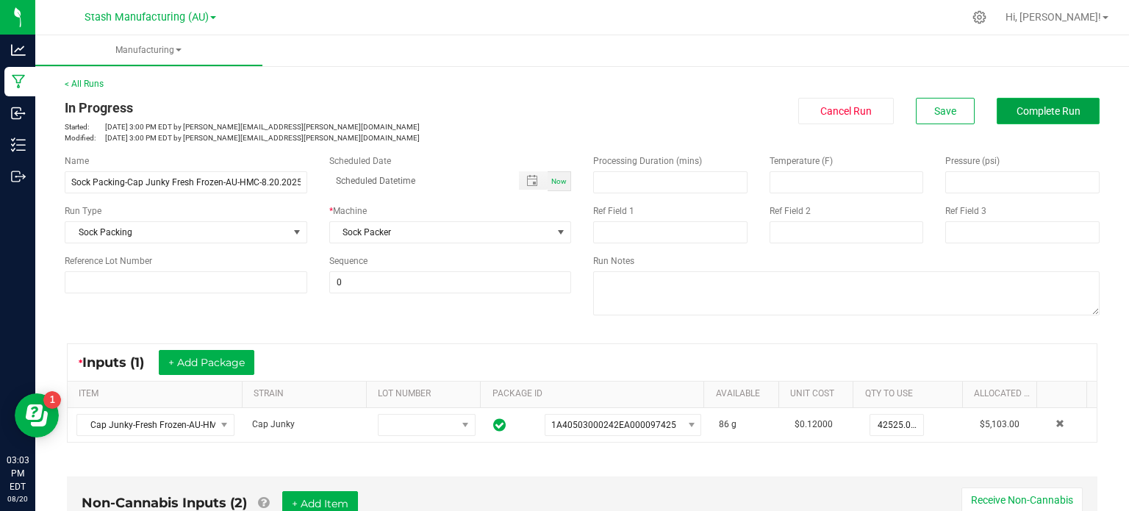
click at [1048, 114] on span "Complete Run" at bounding box center [1048, 111] width 64 height 12
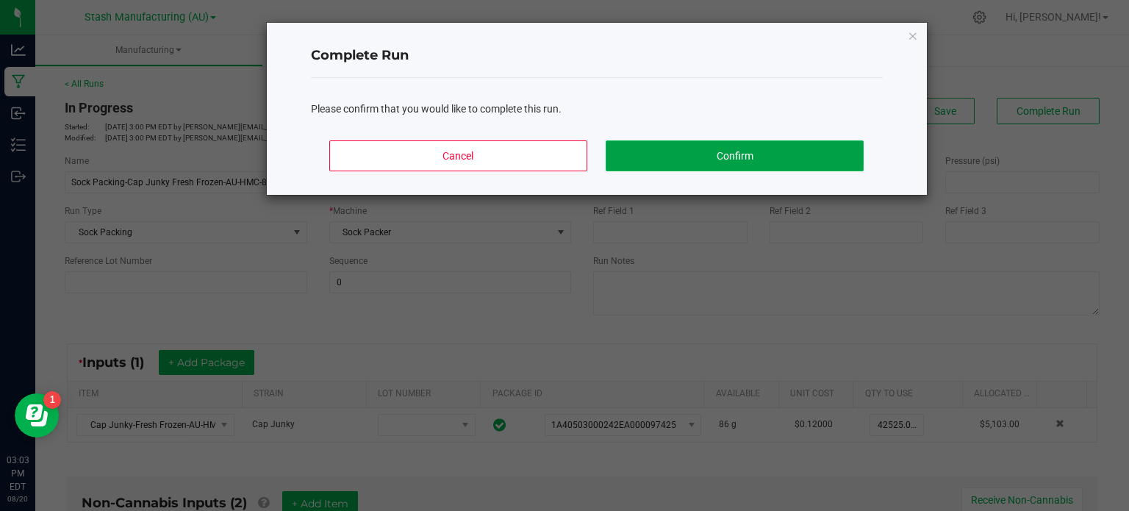
click at [774, 157] on button "Confirm" at bounding box center [733, 155] width 257 height 31
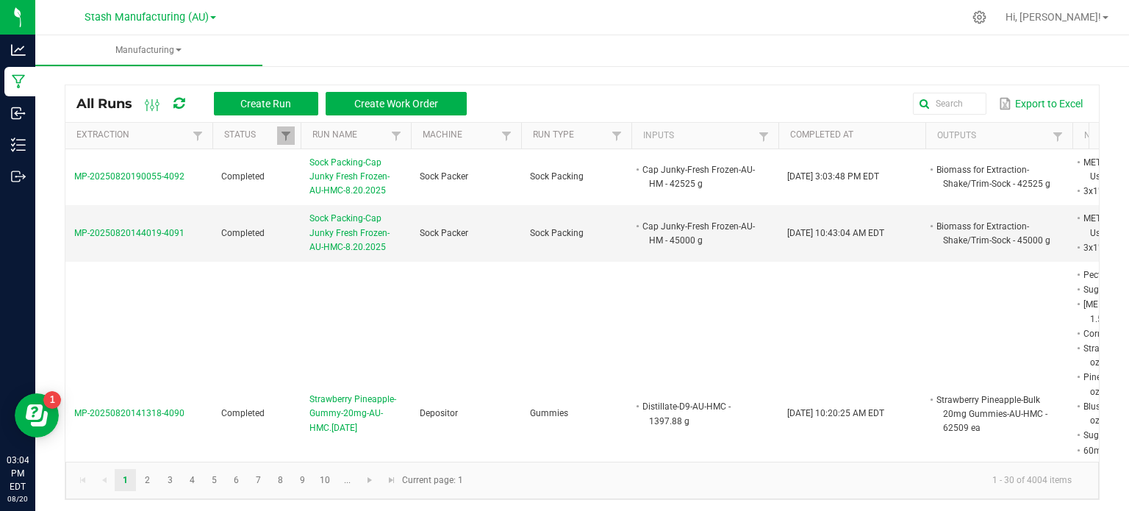
click at [842, 104] on div "Export to Excel" at bounding box center [783, 103] width 610 height 25
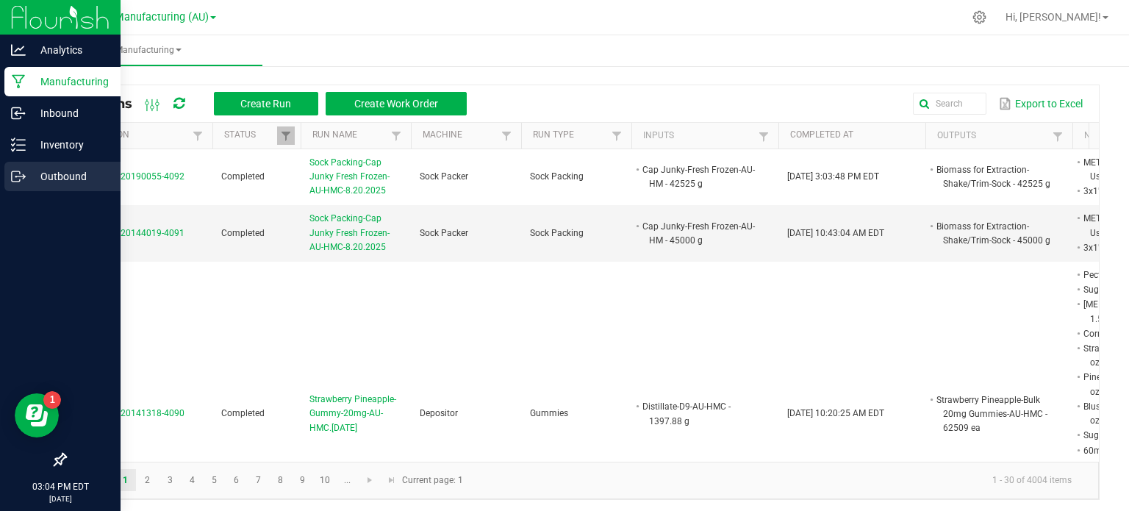
drag, startPoint x: 456, startPoint y: 287, endPoint x: 0, endPoint y: 186, distance: 466.7
click at [0, 186] on div "Analytics Manufacturing Inbound Inventory Outbound 03:04 PM EDT [DATE] 08/20 St…" at bounding box center [564, 255] width 1129 height 511
click at [24, 135] on div "Inventory" at bounding box center [62, 144] width 116 height 29
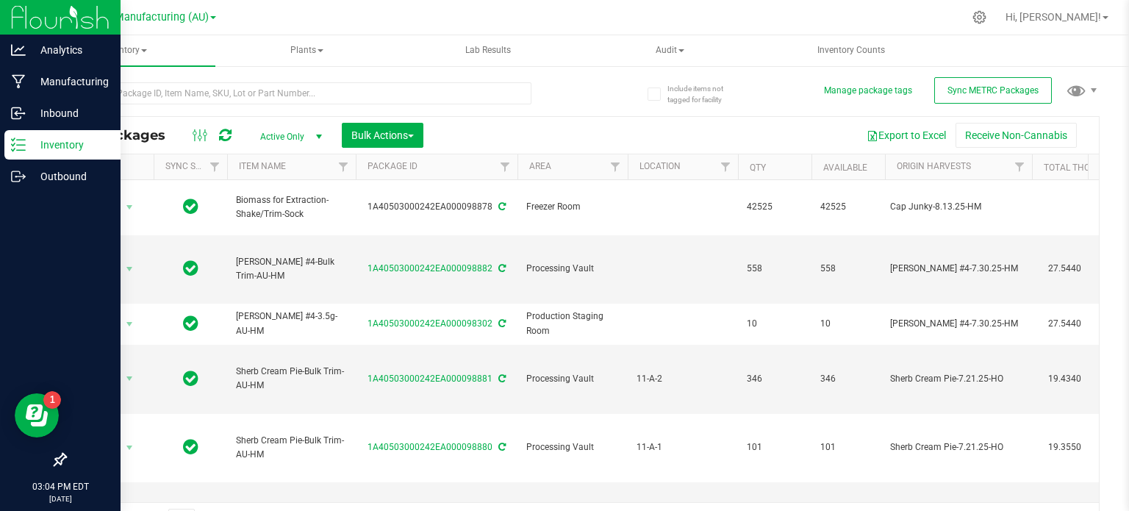
click at [486, 132] on div "Export to Excel Receive Non-Cannabis" at bounding box center [760, 135] width 653 height 25
click at [289, 92] on input "text" at bounding box center [298, 93] width 467 height 22
type input "97425"
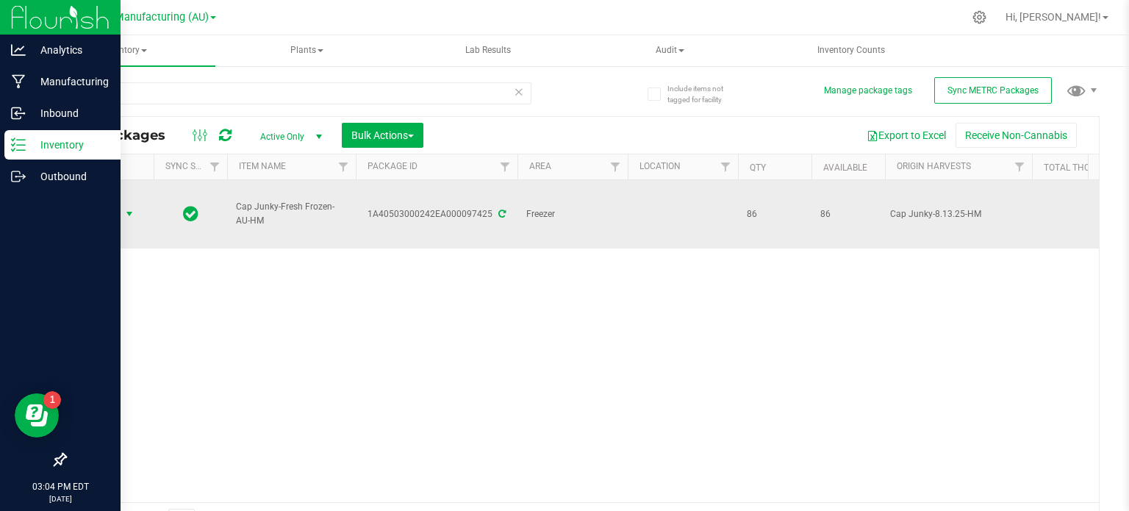
click at [111, 204] on span "Action" at bounding box center [100, 214] width 40 height 21
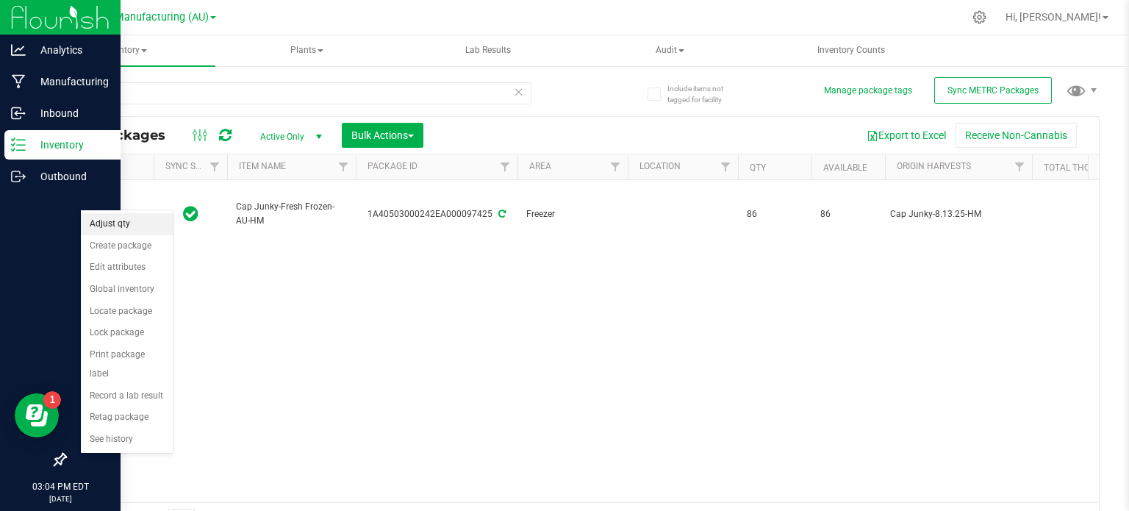
click at [130, 228] on li "Adjust qty" at bounding box center [127, 224] width 92 height 22
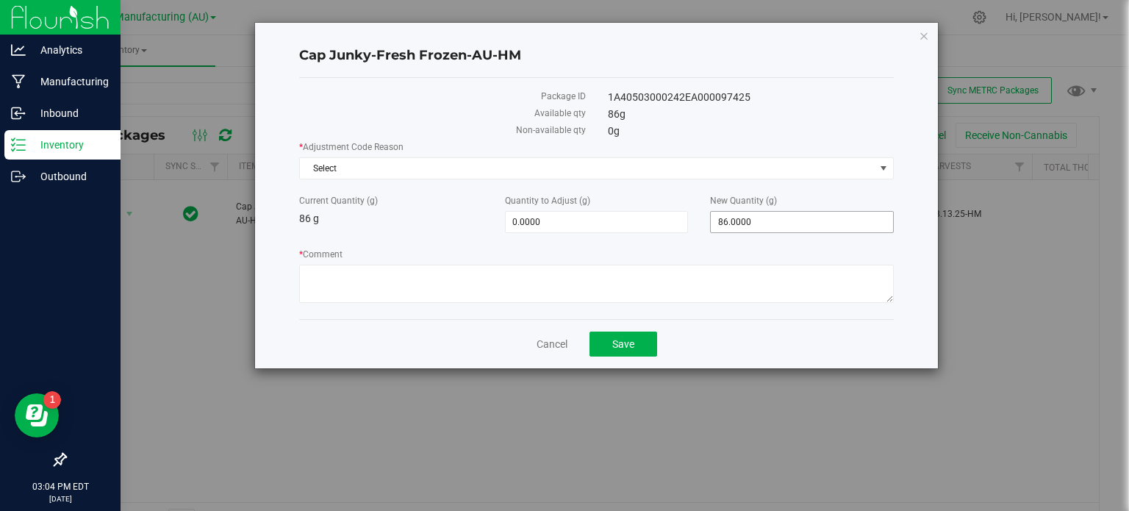
click at [754, 223] on span "86.0000 86" at bounding box center [802, 222] width 184 height 22
click at [754, 223] on input "86" at bounding box center [802, 222] width 182 height 21
type input "0"
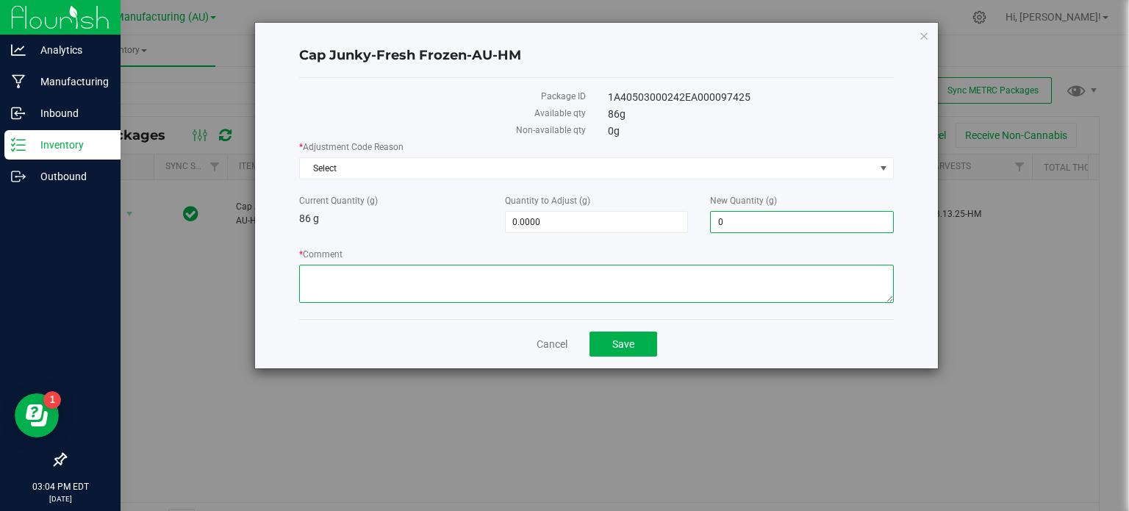
type input "-86.0000"
type input "0.0000"
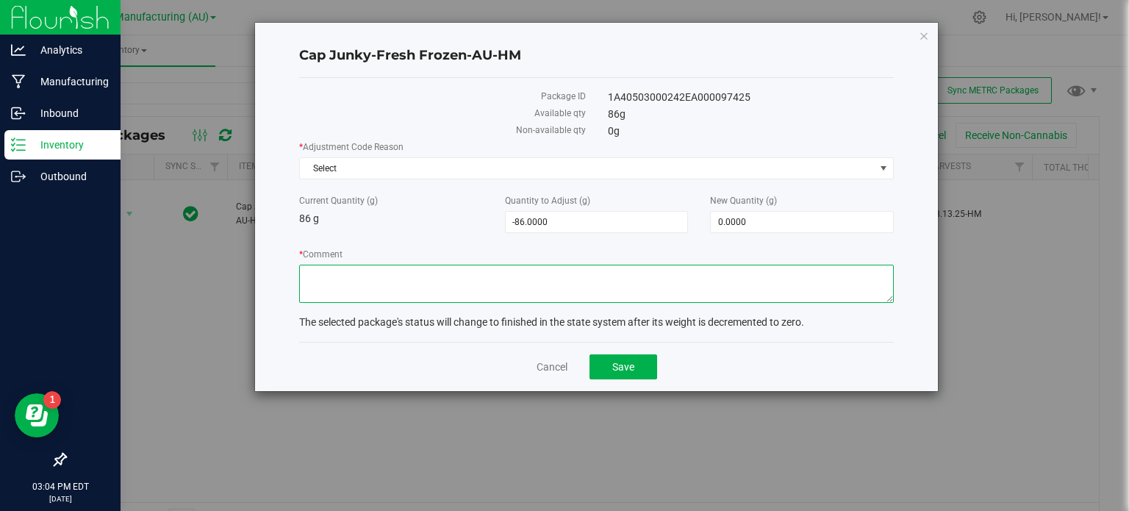
click at [738, 275] on textarea "* Comment" at bounding box center [596, 284] width 594 height 38
type textarea "86g of scale variance"
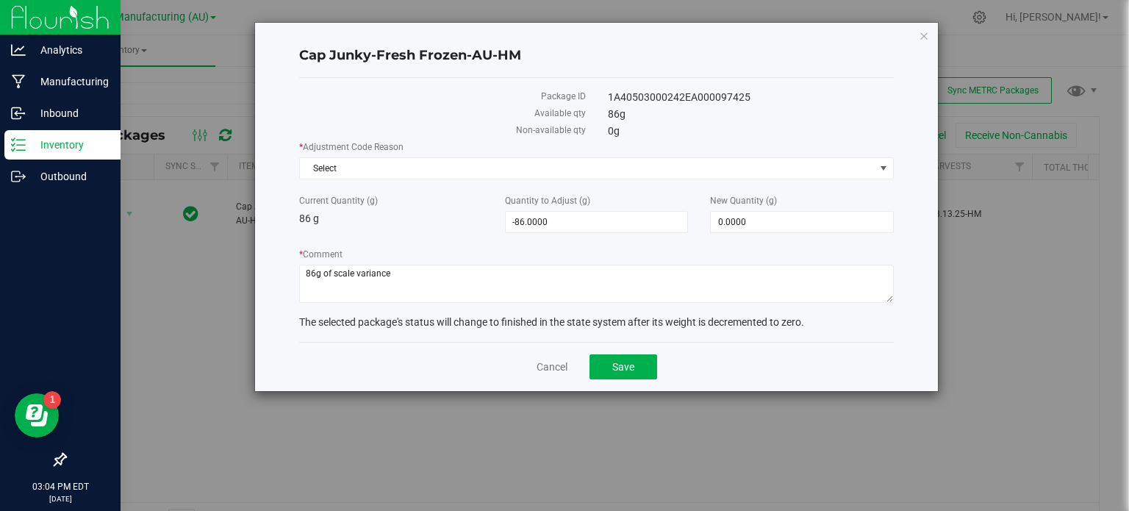
click at [721, 179] on div "* Adjustment Code Reason Select Select Drying Entry Error Internal Product Test…" at bounding box center [596, 223] width 594 height 167
click at [719, 161] on span "Select" at bounding box center [587, 168] width 575 height 21
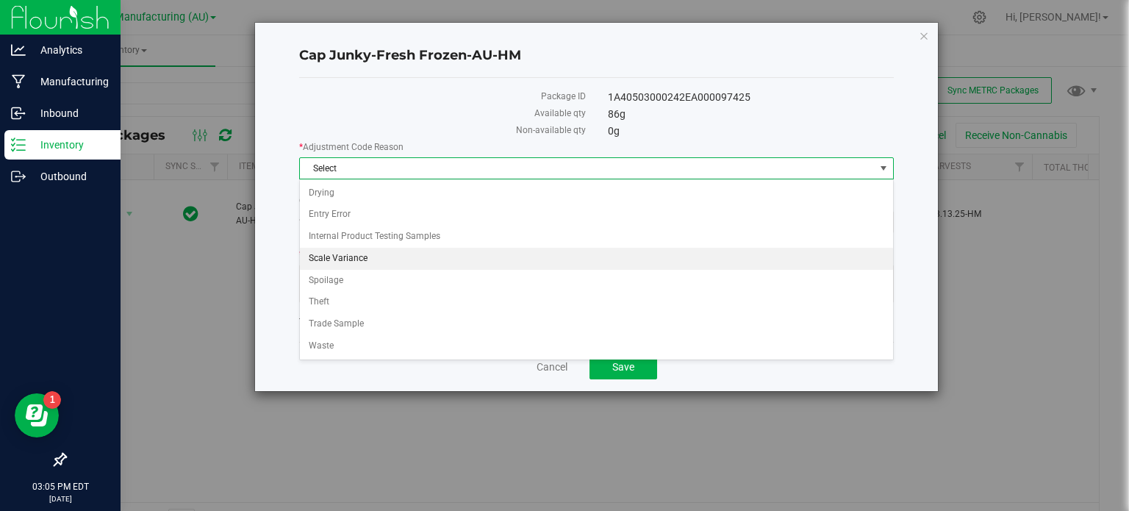
click at [558, 260] on li "Scale Variance" at bounding box center [596, 259] width 593 height 22
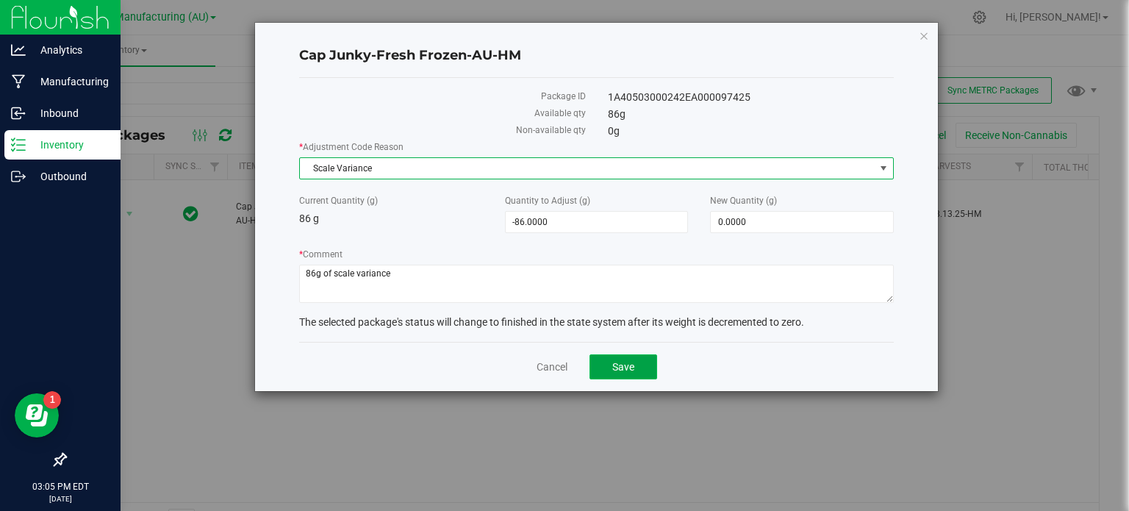
click at [630, 367] on span "Save" at bounding box center [623, 367] width 22 height 12
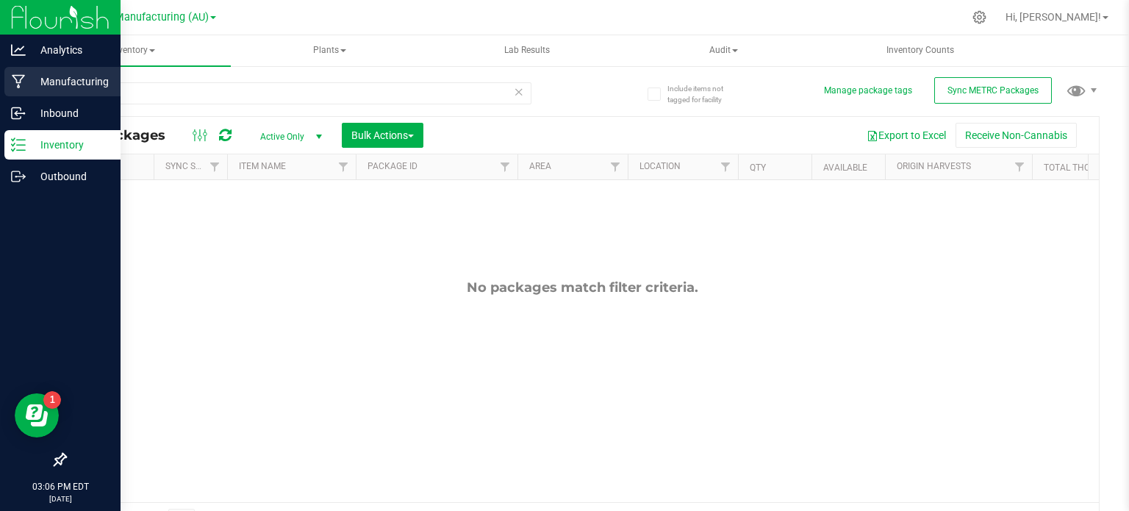
click at [37, 87] on p "Manufacturing" at bounding box center [70, 82] width 88 height 18
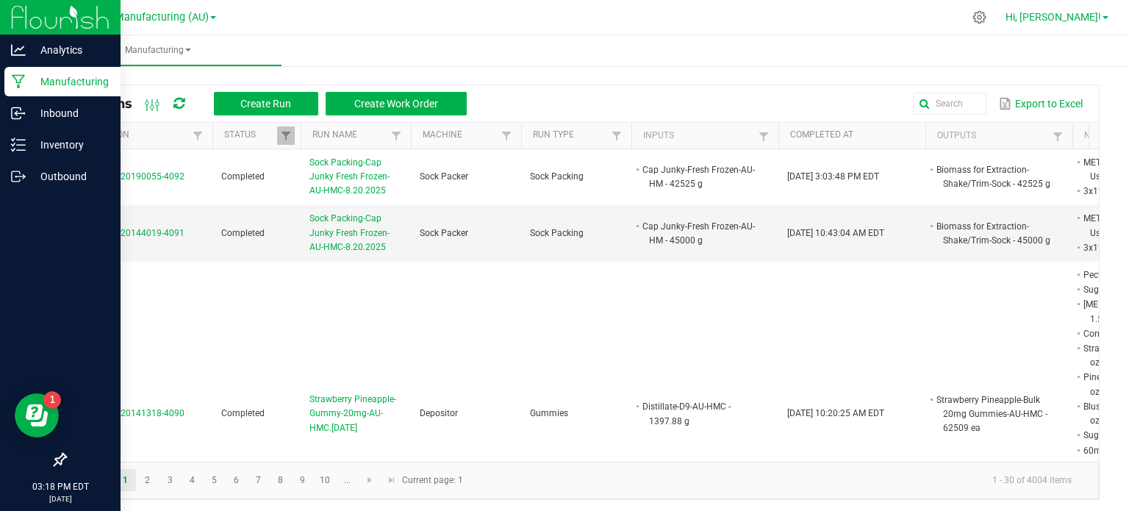
click at [1063, 17] on span "Hi, [PERSON_NAME]!" at bounding box center [1053, 17] width 96 height 12
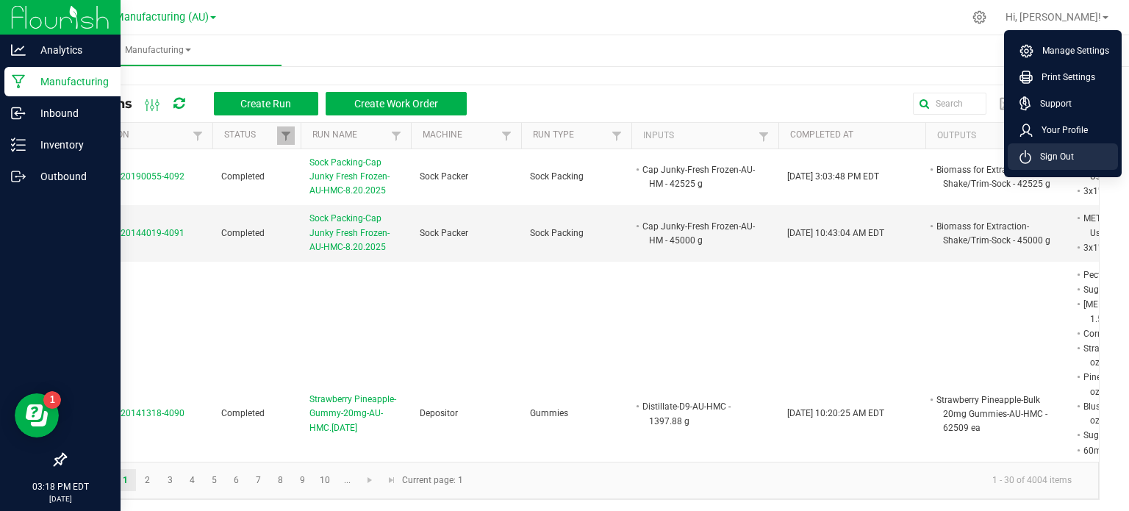
click at [1064, 155] on span "Sign Out" at bounding box center [1052, 156] width 43 height 15
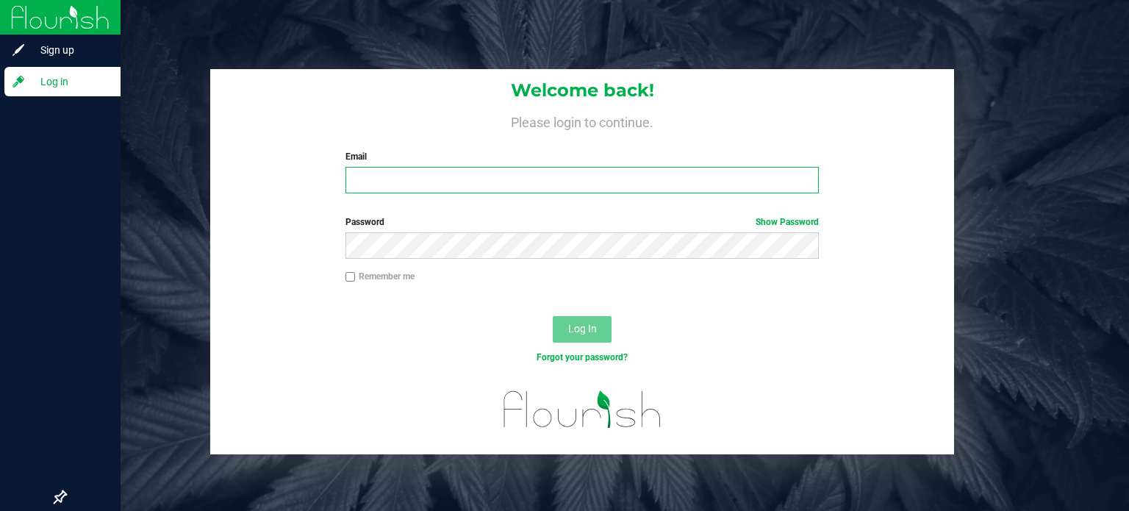
type input "[EMAIL_ADDRESS][PERSON_NAME][DOMAIN_NAME]"
